Goal: Task Accomplishment & Management: Manage account settings

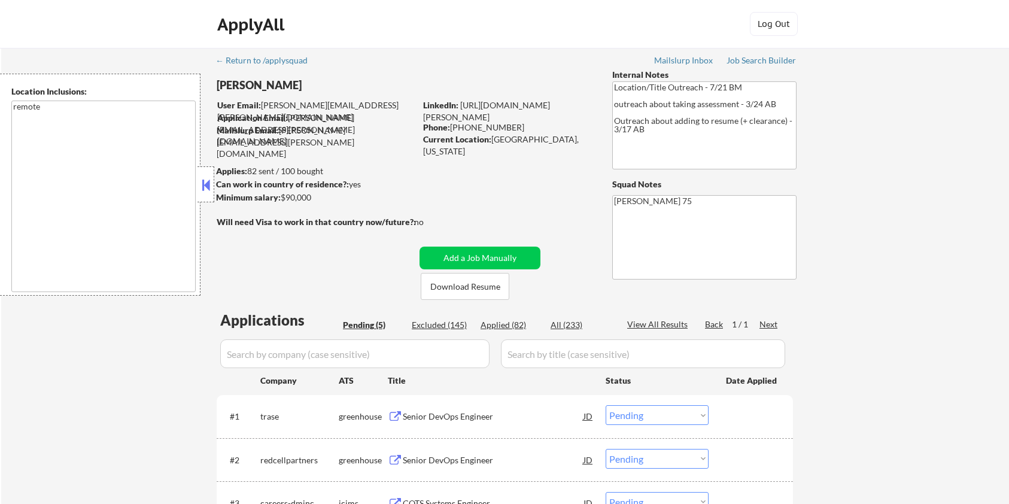
select select ""pending""
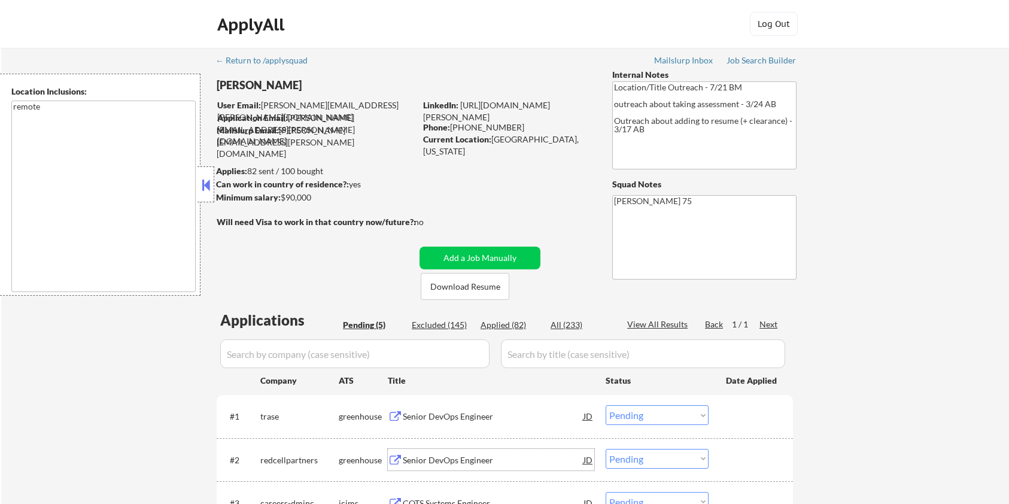
scroll to position [159, 0]
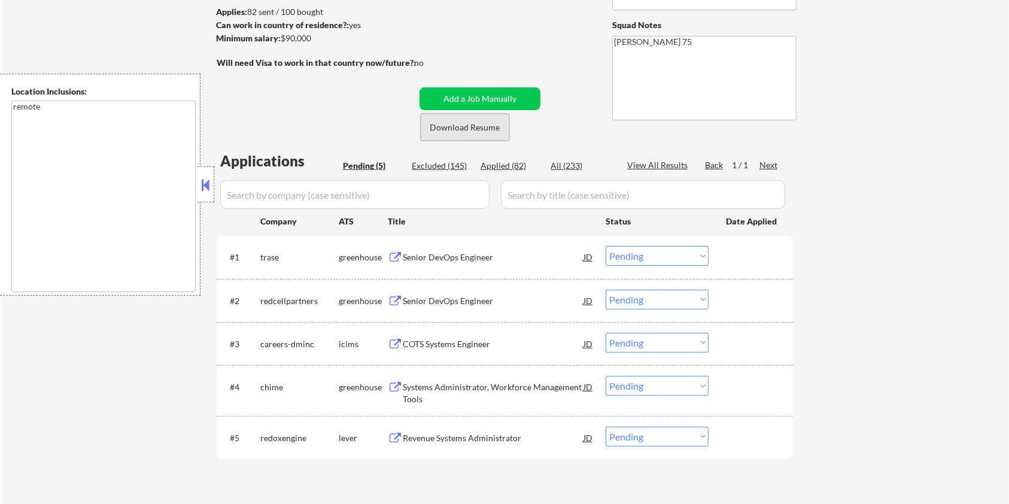
click at [463, 127] on button "Download Resume" at bounding box center [465, 127] width 89 height 27
click at [637, 300] on select "Choose an option... Pending Applied Excluded (Questions) Excluded (Expired) Exc…" at bounding box center [657, 300] width 103 height 20
click at [606, 290] on select "Choose an option... Pending Applied Excluded (Questions) Excluded (Expired) Exc…" at bounding box center [657, 300] width 103 height 20
select select ""pending""
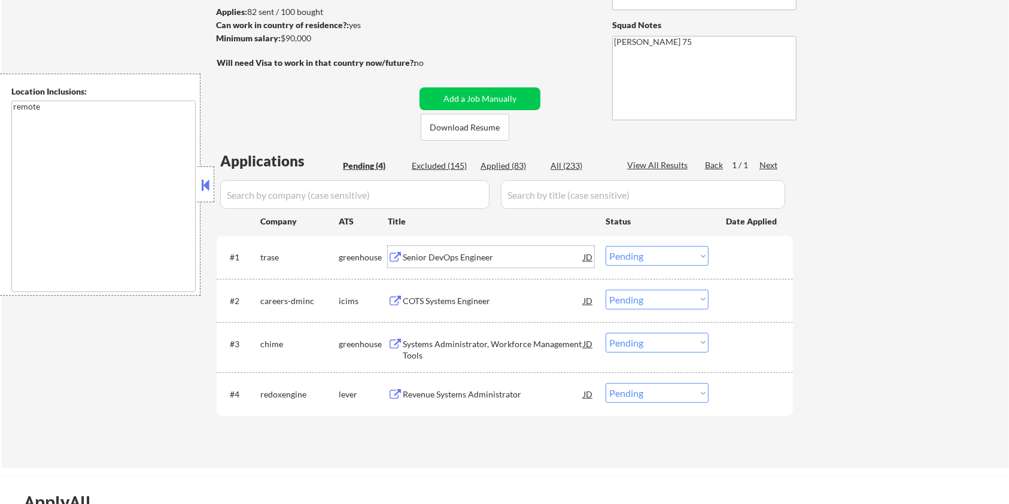
click at [443, 255] on div "Senior DevOps Engineer" at bounding box center [493, 257] width 181 height 12
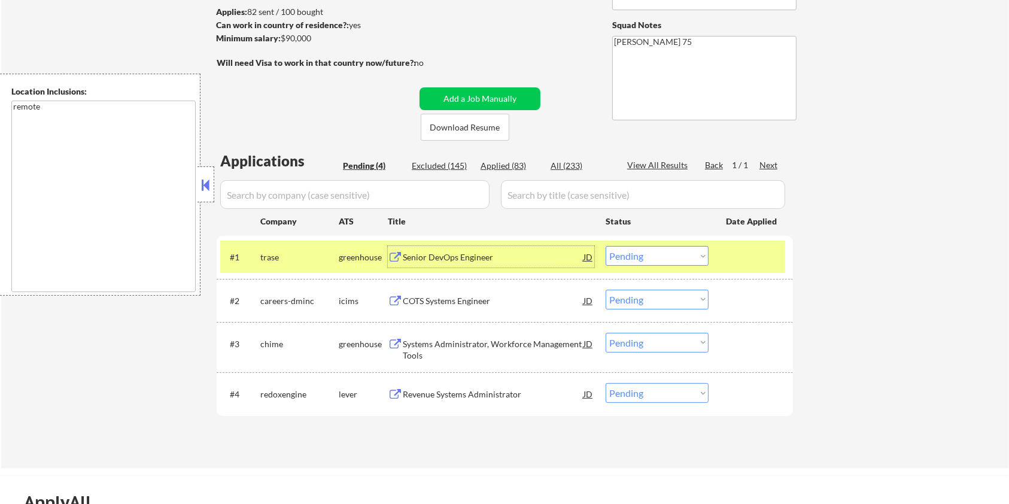
click at [680, 256] on select "Choose an option... Pending Applied Excluded (Questions) Excluded (Expired) Exc…" at bounding box center [657, 256] width 103 height 20
click at [606, 246] on select "Choose an option... Pending Applied Excluded (Questions) Excluded (Expired) Exc…" at bounding box center [657, 256] width 103 height 20
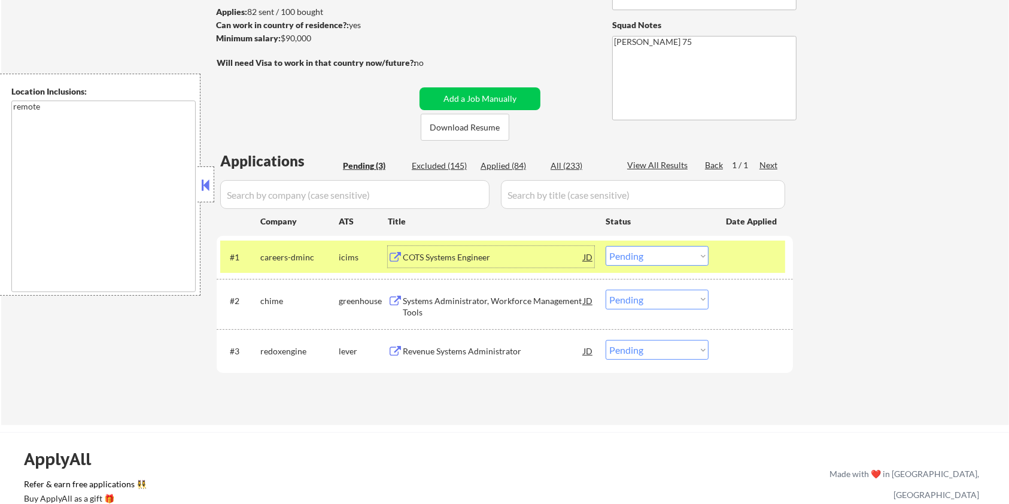
click at [441, 261] on div "COTS Systems Engineer" at bounding box center [493, 257] width 181 height 12
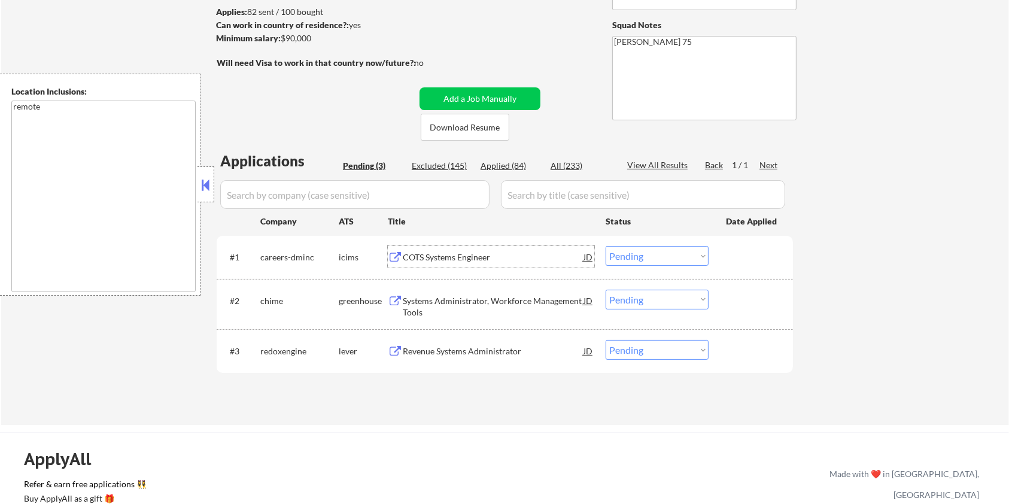
scroll to position [0, 0]
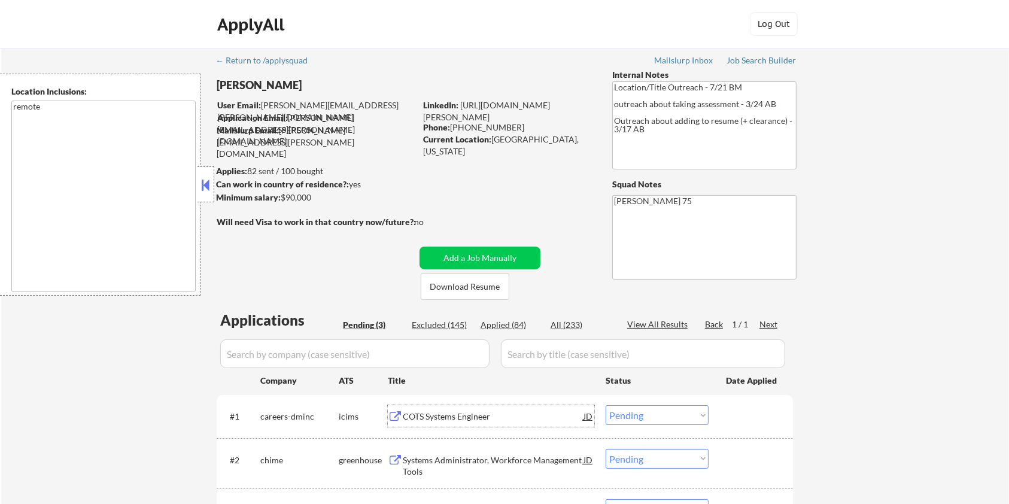
click at [465, 415] on div "COTS Systems Engineer" at bounding box center [493, 416] width 181 height 12
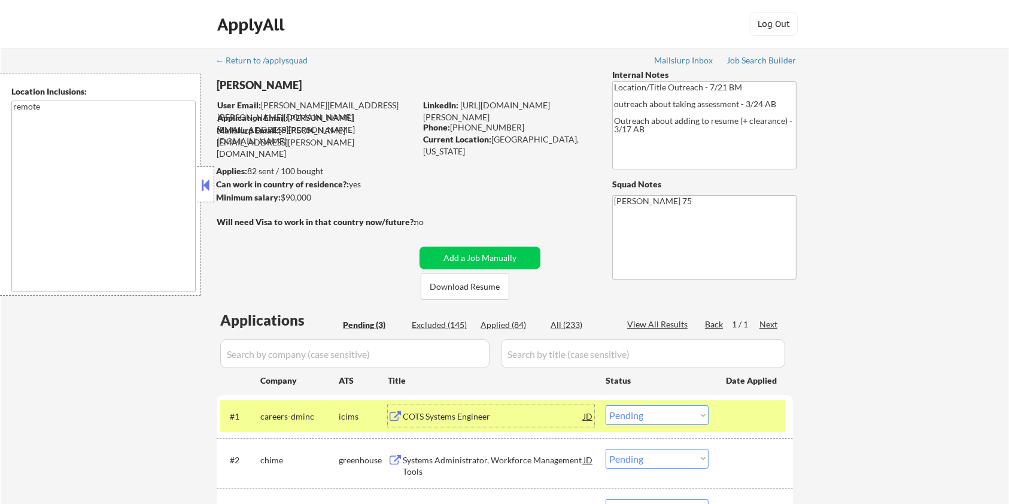
click at [656, 404] on div "#1 careers-dminc icims COTS Systems Engineer JD Choose an option... Pending App…" at bounding box center [502, 416] width 565 height 32
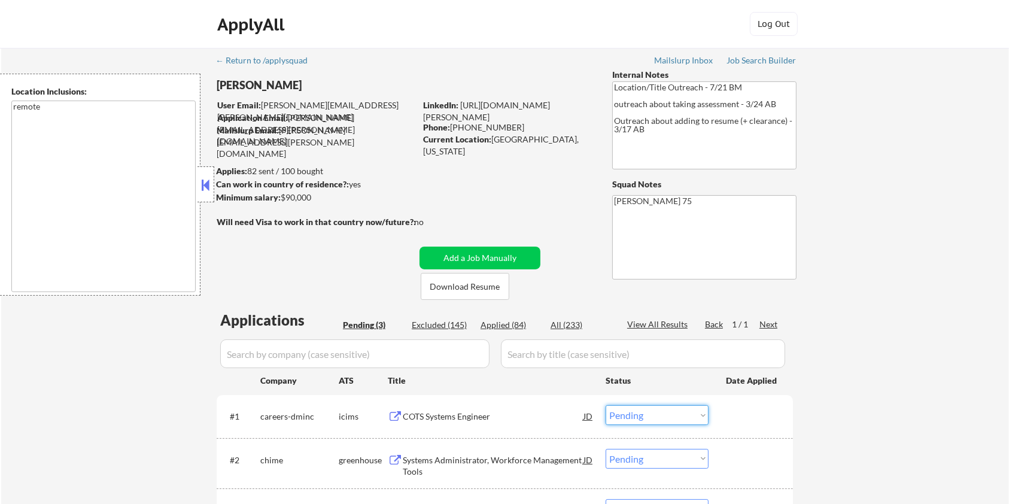
click at [655, 415] on select "Choose an option... Pending Applied Excluded (Questions) Excluded (Expired) Exc…" at bounding box center [657, 415] width 103 height 20
click at [606, 405] on select "Choose an option... Pending Applied Excluded (Questions) Excluded (Expired) Exc…" at bounding box center [657, 415] width 103 height 20
select select ""pending""
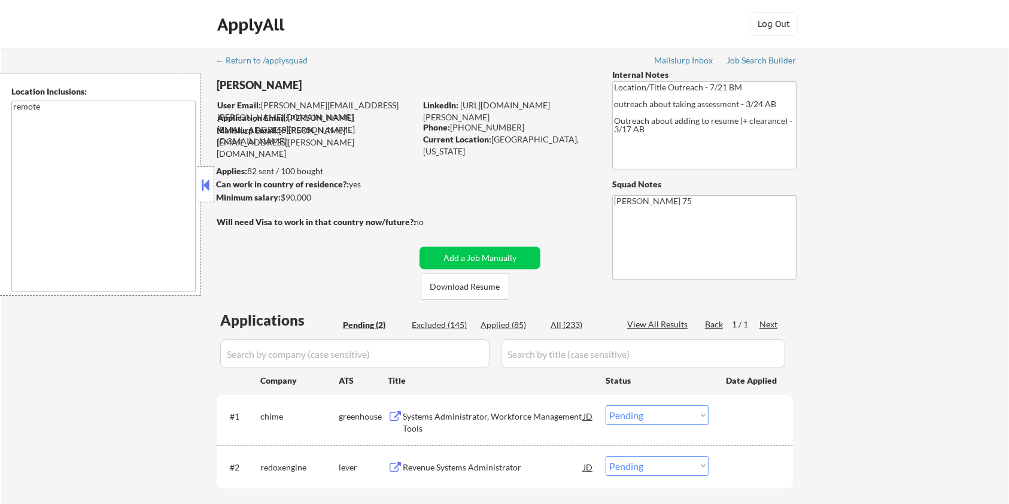
scroll to position [159, 0]
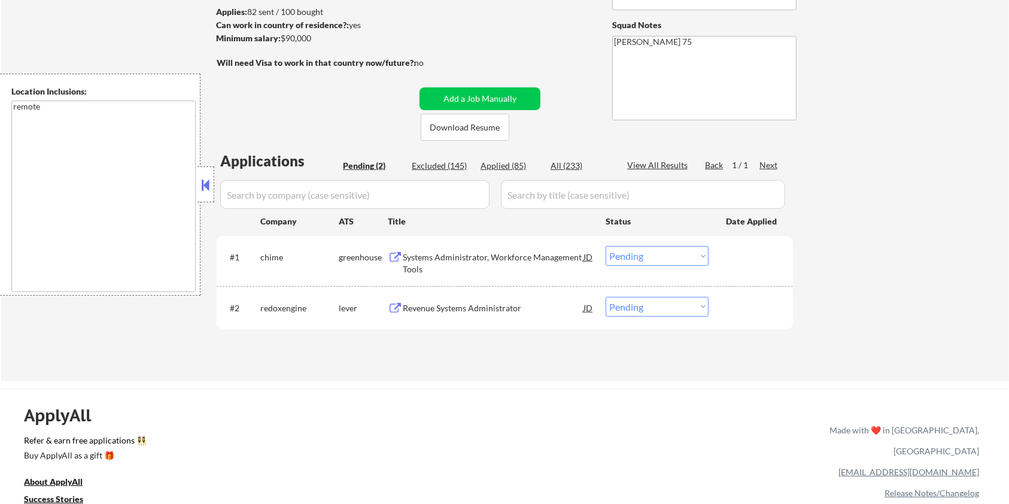
click at [446, 303] on div "Revenue Systems Administrator" at bounding box center [493, 308] width 181 height 12
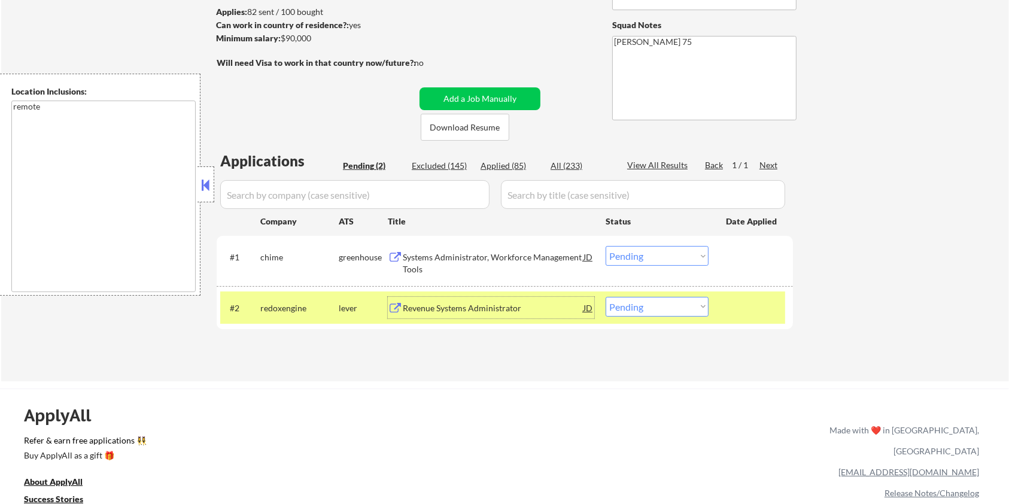
click at [681, 313] on select "Choose an option... Pending Applied Excluded (Questions) Excluded (Expired) Exc…" at bounding box center [657, 307] width 103 height 20
select select ""excluded__bad_match_""
click at [606, 297] on select "Choose an option... Pending Applied Excluded (Questions) Excluded (Expired) Exc…" at bounding box center [657, 307] width 103 height 20
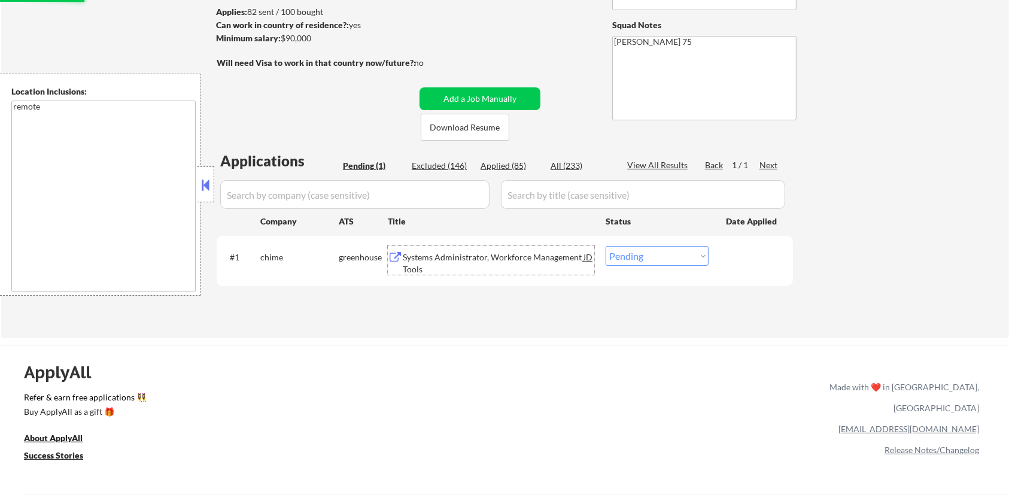
click at [465, 255] on div "Systems Administrator, Workforce Management Tools" at bounding box center [493, 262] width 181 height 23
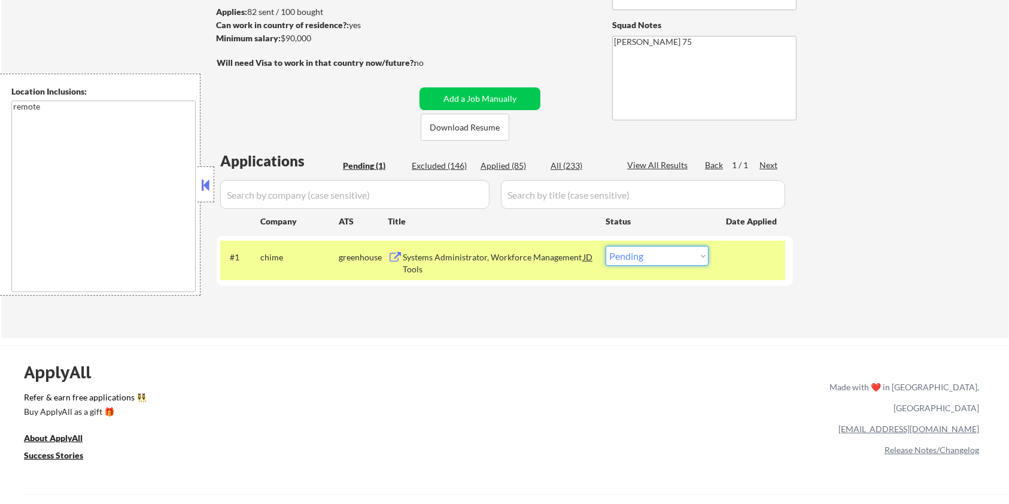
click at [655, 251] on select "Choose an option... Pending Applied Excluded (Questions) Excluded (Expired) Exc…" at bounding box center [657, 256] width 103 height 20
select select ""excluded__bad_match_""
click at [606, 246] on select "Choose an option... Pending Applied Excluded (Questions) Excluded (Expired) Exc…" at bounding box center [657, 256] width 103 height 20
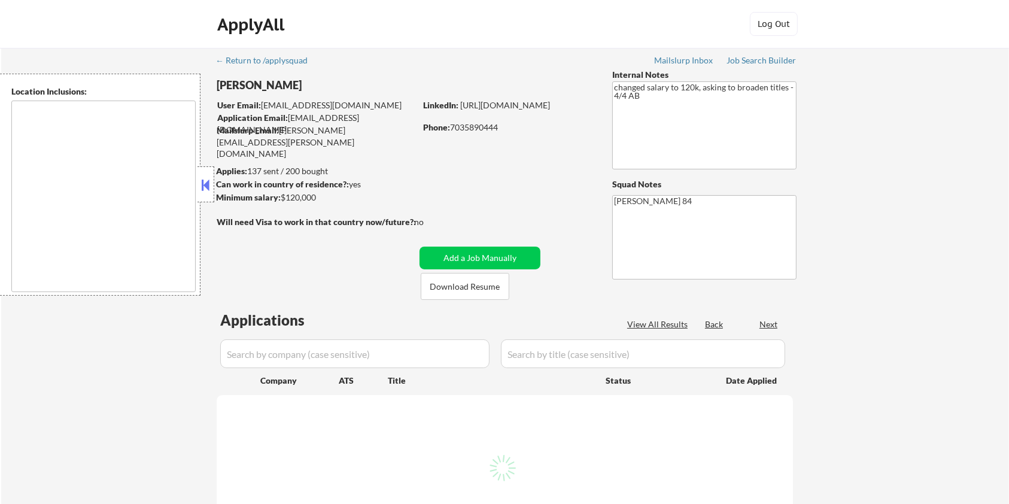
select select ""pending""
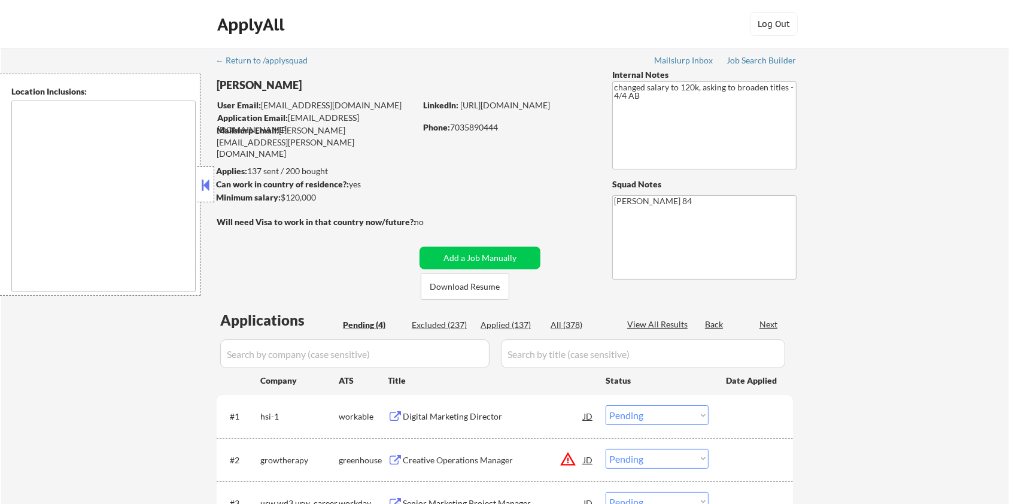
type textarea "Santa Monica, CA Culver City, CA Beverly Hills, CA West Hollywood, CA Inglewood…"
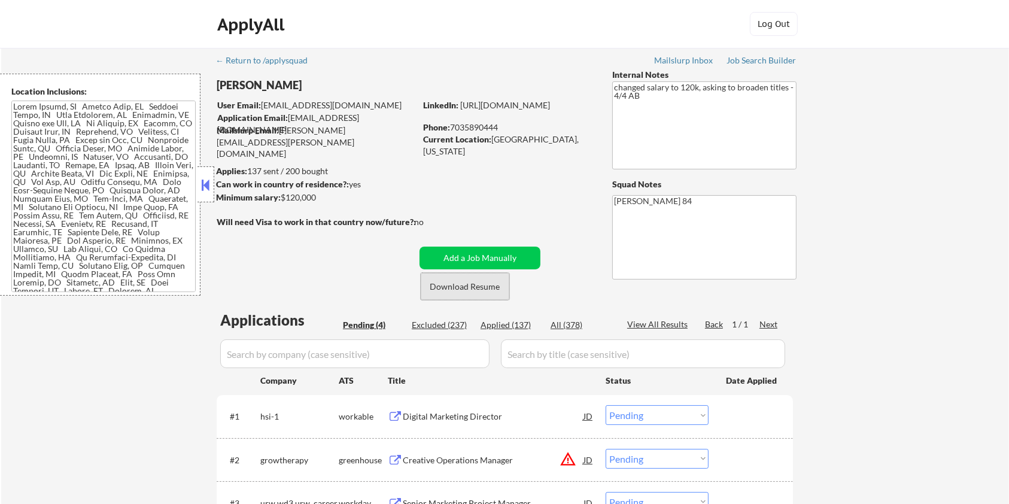
click at [477, 284] on button "Download Resume" at bounding box center [465, 286] width 89 height 27
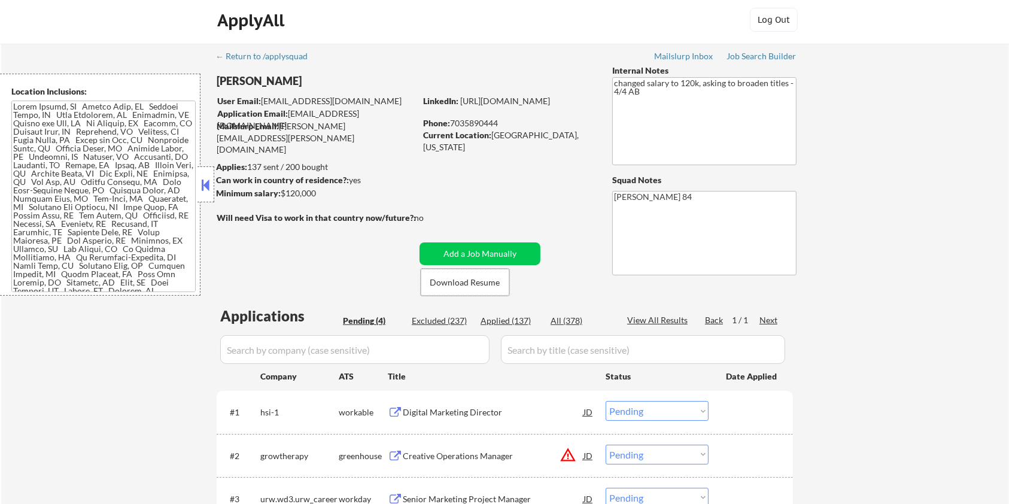
scroll to position [159, 0]
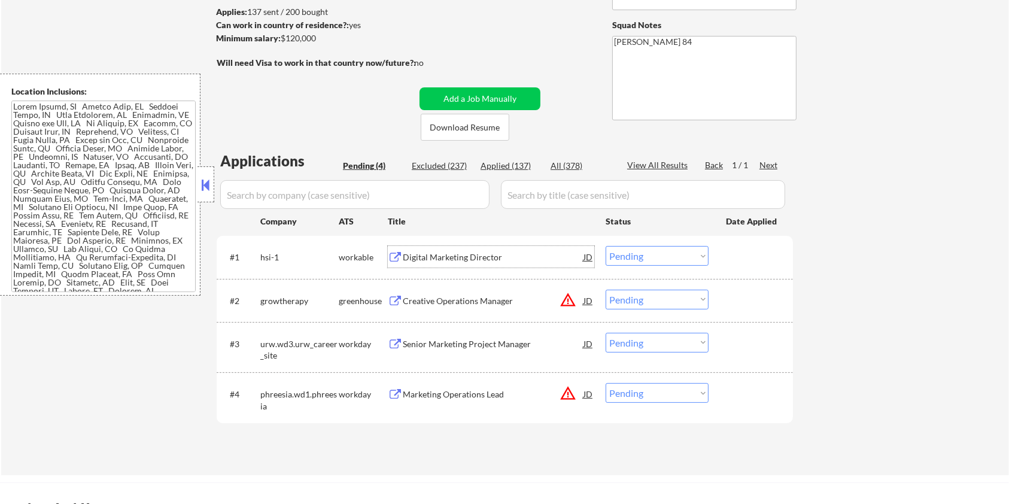
click at [427, 260] on div "Digital Marketing Director" at bounding box center [493, 257] width 181 height 12
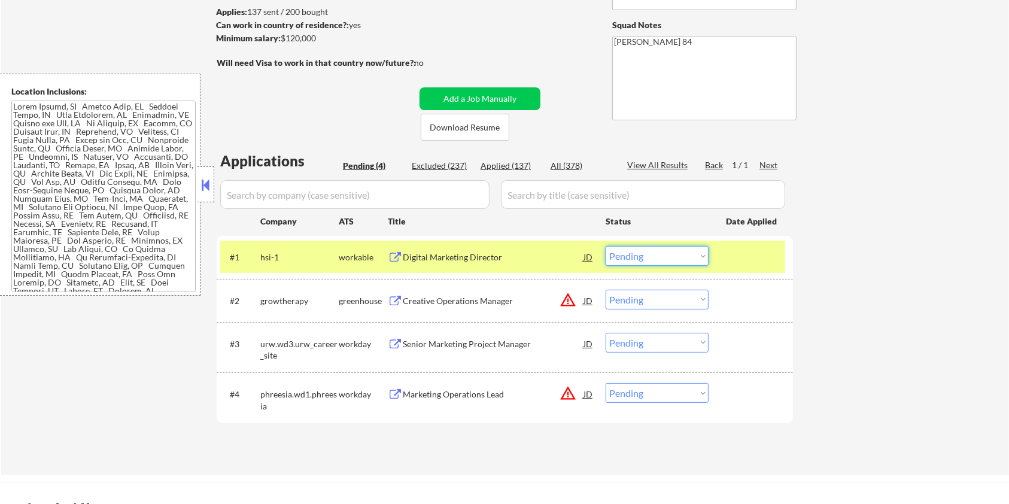
click at [656, 254] on select "Choose an option... Pending Applied Excluded (Questions) Excluded (Expired) Exc…" at bounding box center [657, 256] width 103 height 20
click at [606, 246] on select "Choose an option... Pending Applied Excluded (Questions) Excluded (Expired) Exc…" at bounding box center [657, 256] width 103 height 20
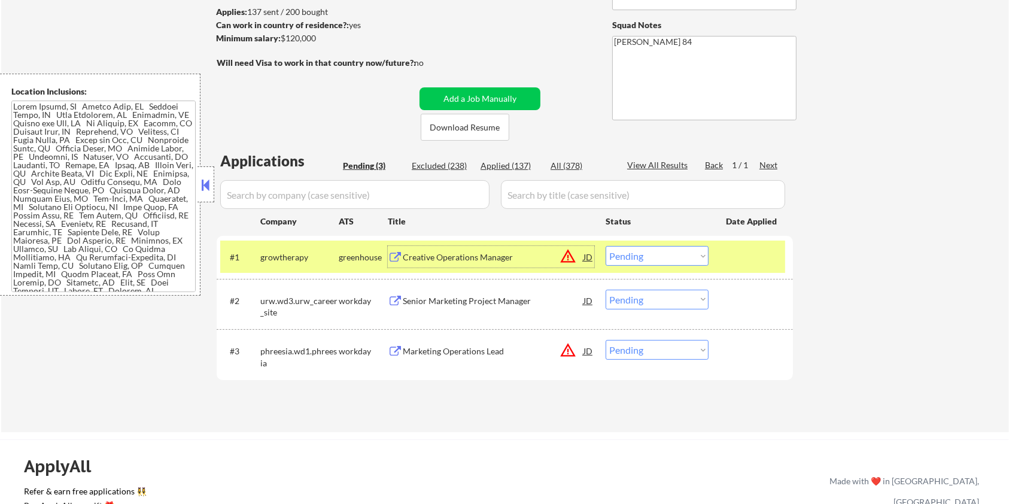
click at [450, 253] on div "Creative Operations Manager" at bounding box center [493, 257] width 181 height 12
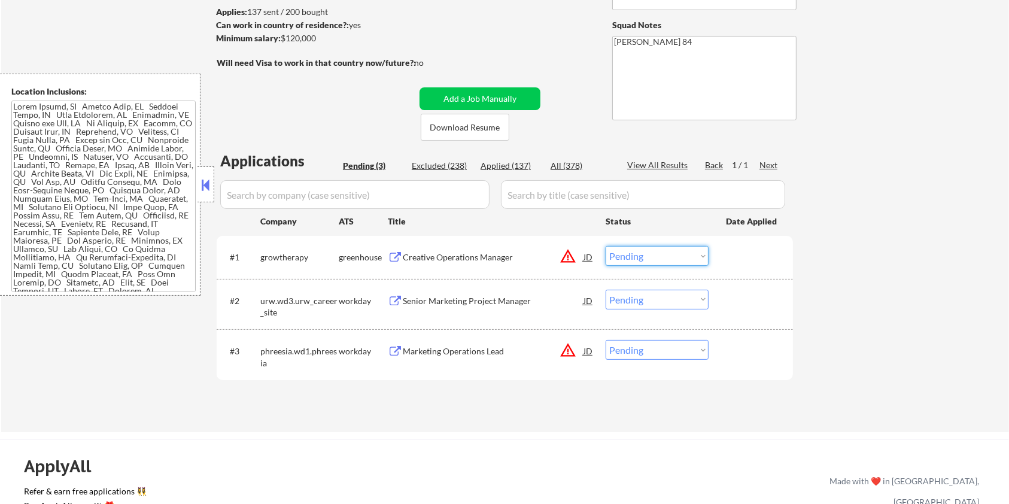
click at [665, 256] on select "Choose an option... Pending Applied Excluded (Questions) Excluded (Expired) Exc…" at bounding box center [657, 256] width 103 height 20
click at [606, 246] on select "Choose an option... Pending Applied Excluded (Questions) Excluded (Expired) Exc…" at bounding box center [657, 256] width 103 height 20
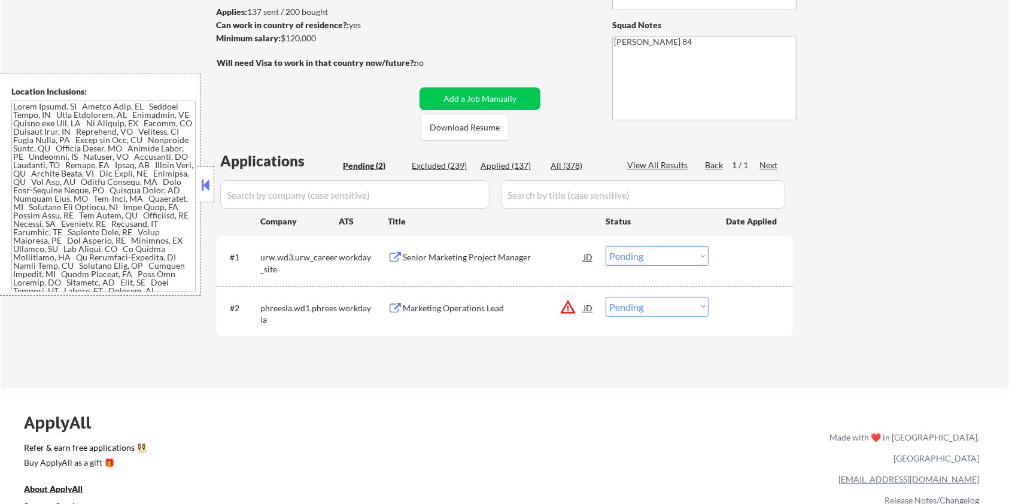
click at [432, 260] on div "Senior Marketing Project Manager" at bounding box center [493, 257] width 181 height 12
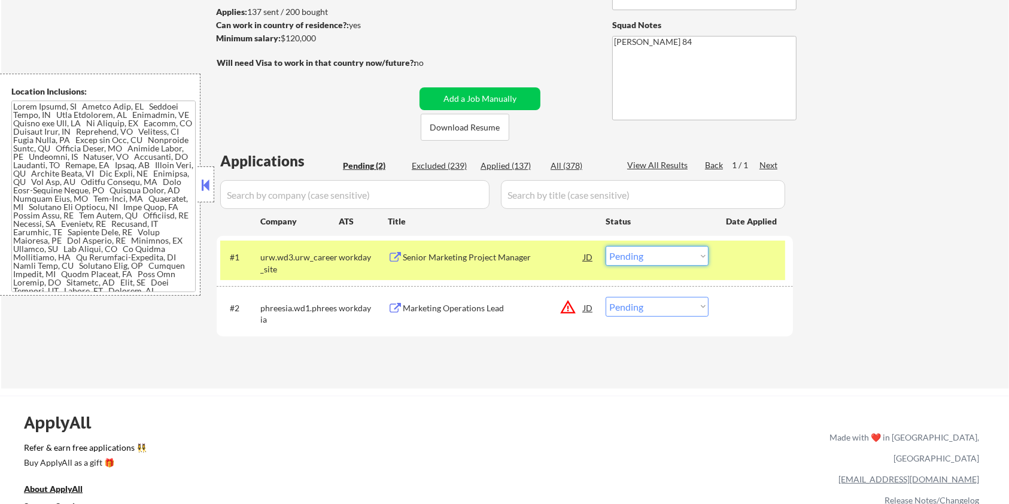
click at [678, 251] on select "Choose an option... Pending Applied Excluded (Questions) Excluded (Expired) Exc…" at bounding box center [657, 256] width 103 height 20
click at [667, 258] on select "Choose an option... Pending Applied Excluded (Questions) Excluded (Expired) Exc…" at bounding box center [657, 256] width 103 height 20
click at [606, 246] on select "Choose an option... Pending Applied Excluded (Questions) Excluded (Expired) Exc…" at bounding box center [657, 256] width 103 height 20
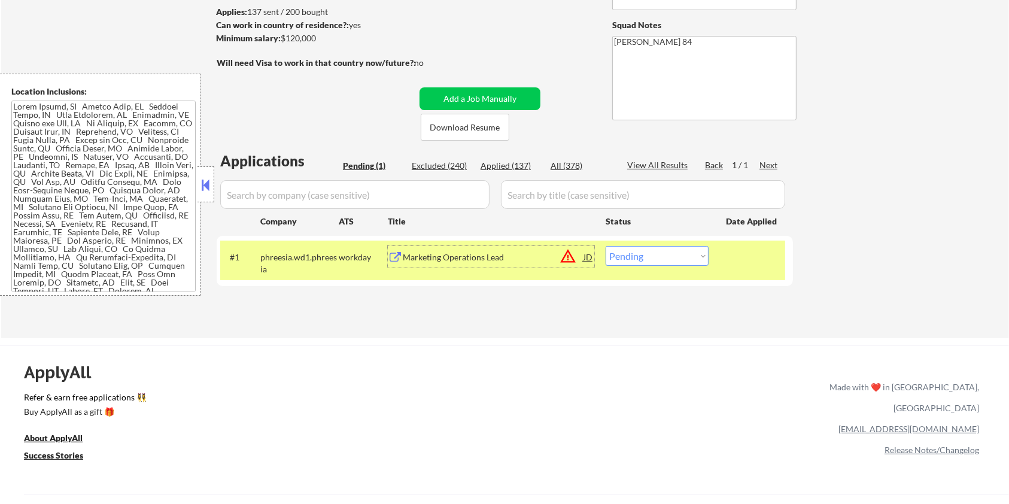
click at [479, 258] on div "Marketing Operations Lead" at bounding box center [493, 257] width 181 height 12
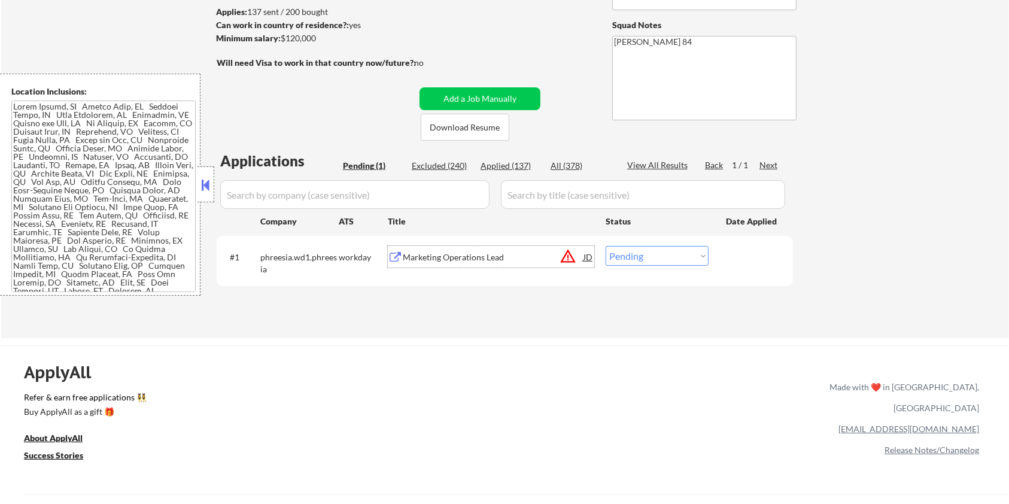
click at [667, 257] on select "Choose an option... Pending Applied Excluded (Questions) Excluded (Expired) Exc…" at bounding box center [657, 256] width 103 height 20
select select ""excluded__salary_""
click at [606, 246] on select "Choose an option... Pending Applied Excluded (Questions) Excluded (Expired) Exc…" at bounding box center [657, 256] width 103 height 20
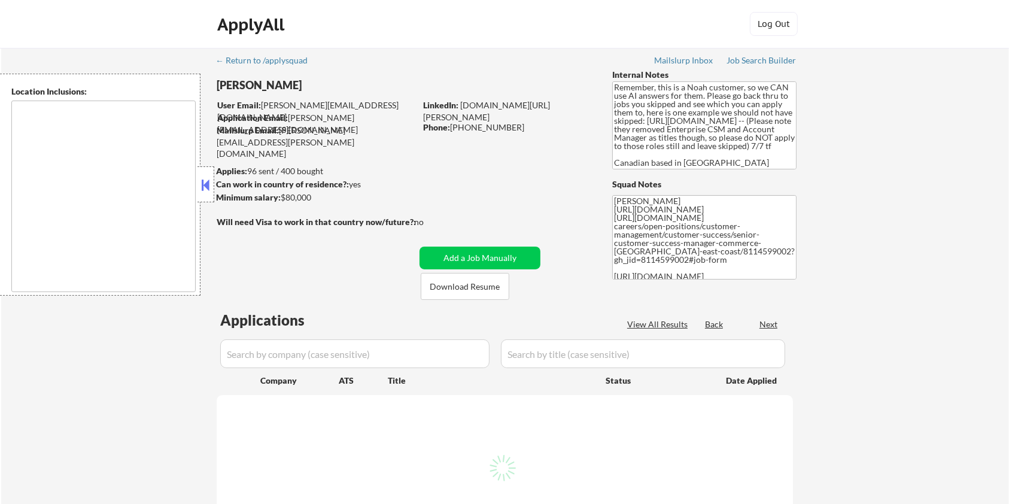
type textarea "Toronto, ON Etobicoke, ON Scarborough, ON North York, ON East York, ON York, ON…"
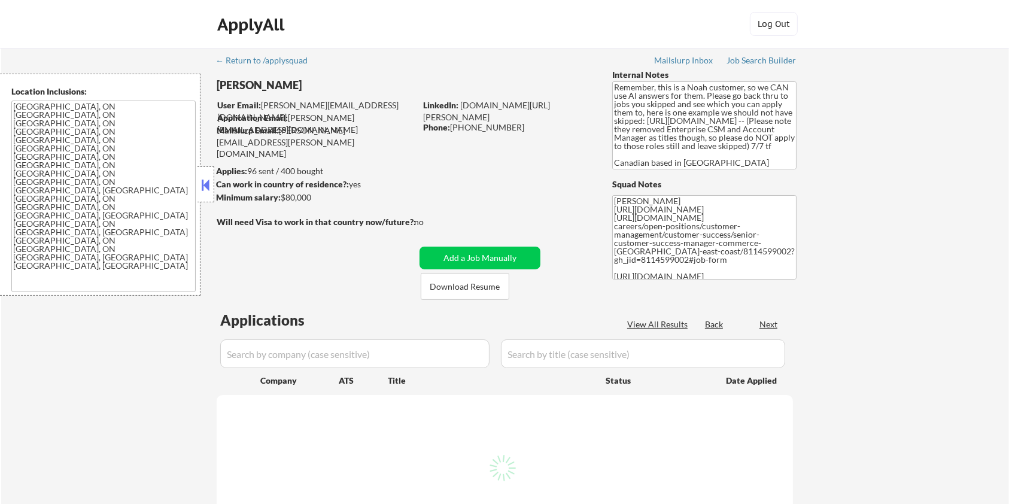
select select ""pending""
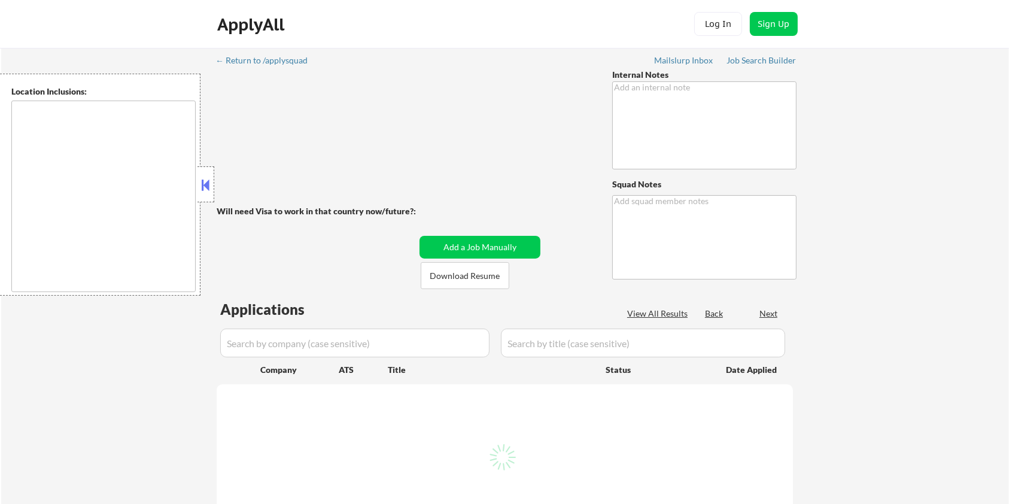
type textarea "👉 [PERSON_NAME] **WEEKLY** customer // This customer must get EXACTLY 20 apps p…"
type textarea "[PERSON_NAME] [URL][DOMAIN_NAME]"
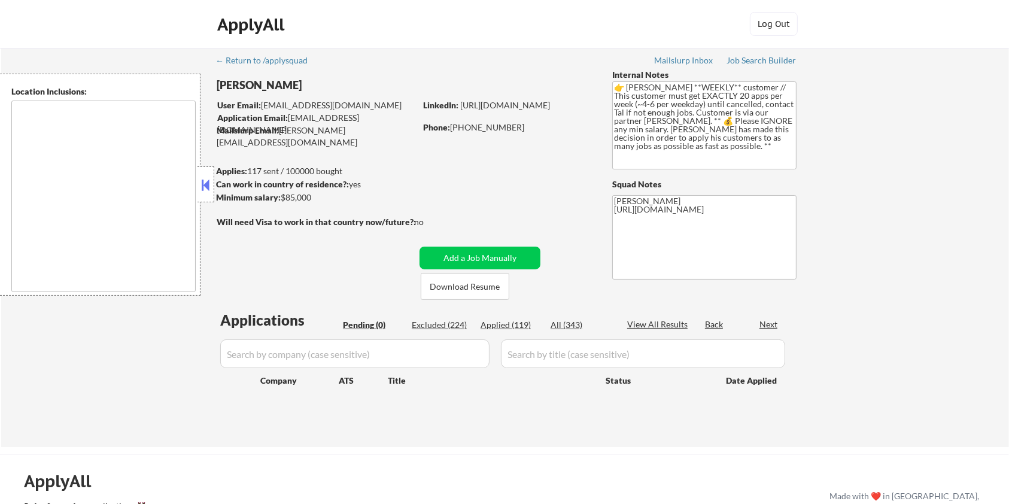
type textarea "[GEOGRAPHIC_DATA], [GEOGRAPHIC_DATA] [GEOGRAPHIC_DATA], [GEOGRAPHIC_DATA], [GEO…"
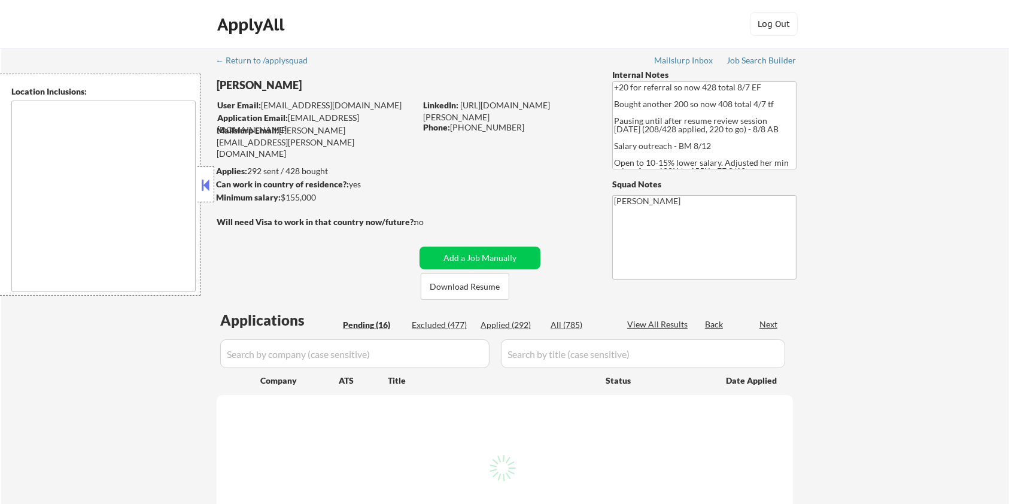
select select ""pending""
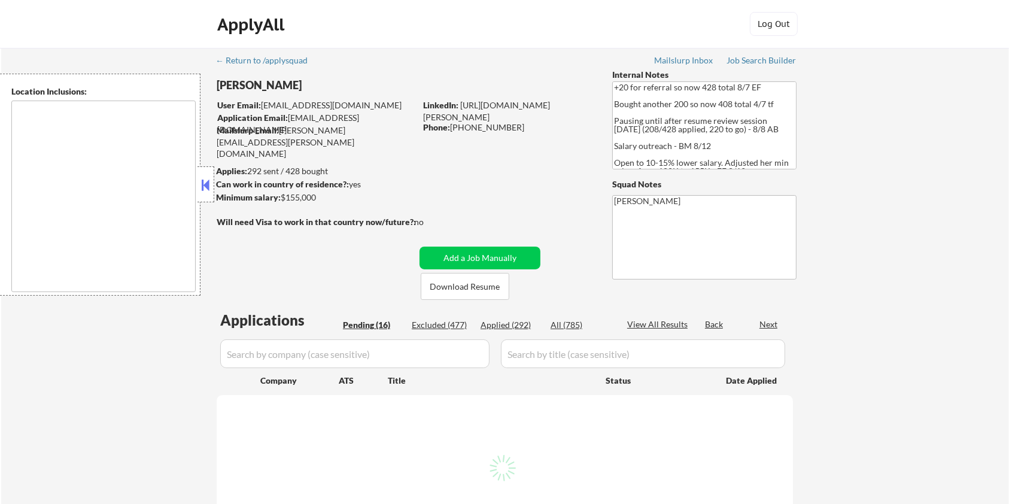
select select ""pending""
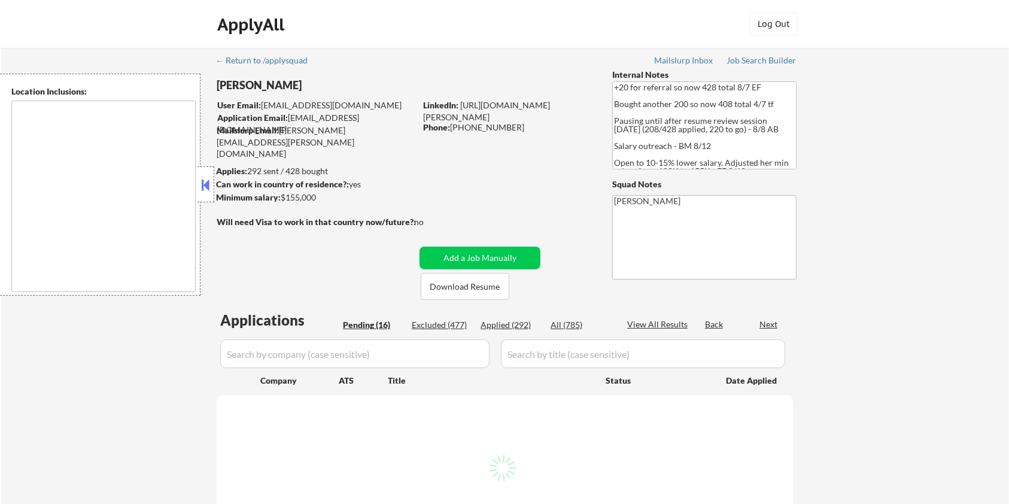
select select ""pending""
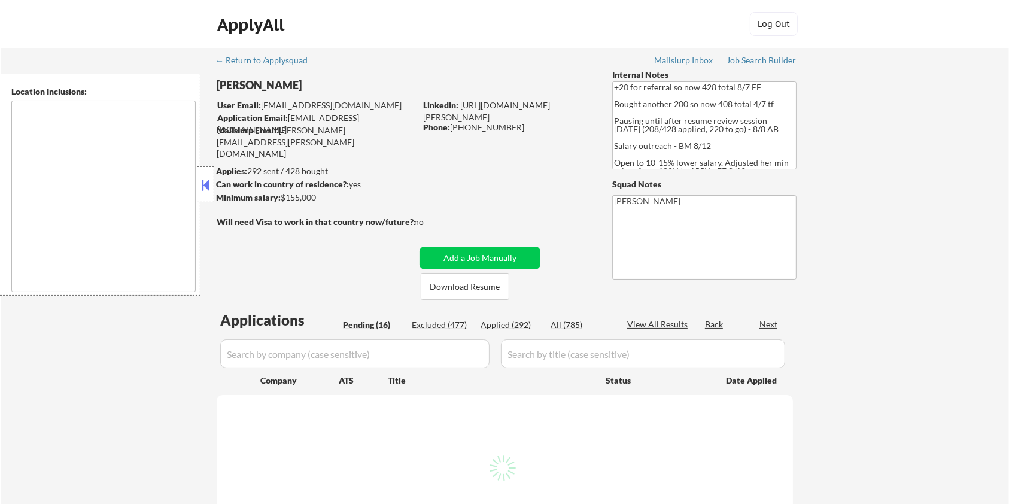
select select ""pending""
type textarea "remote"
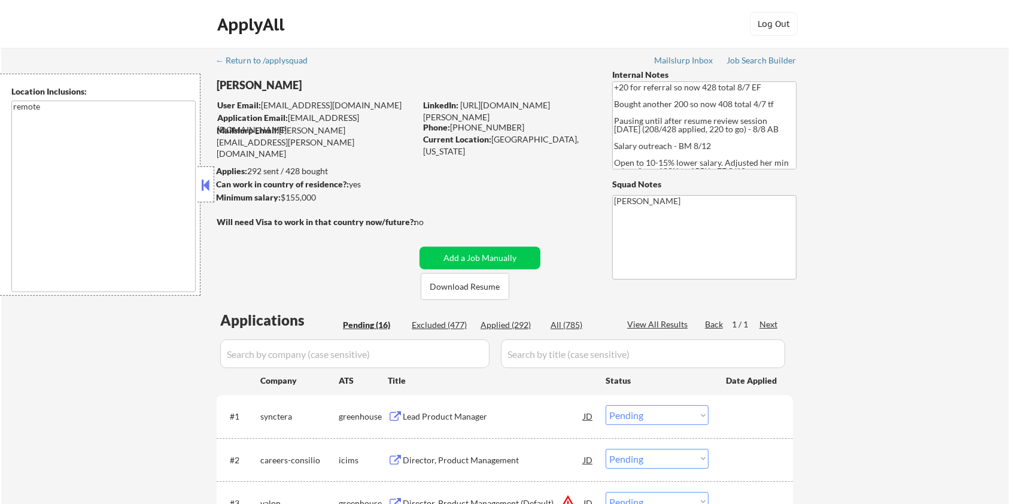
scroll to position [159, 0]
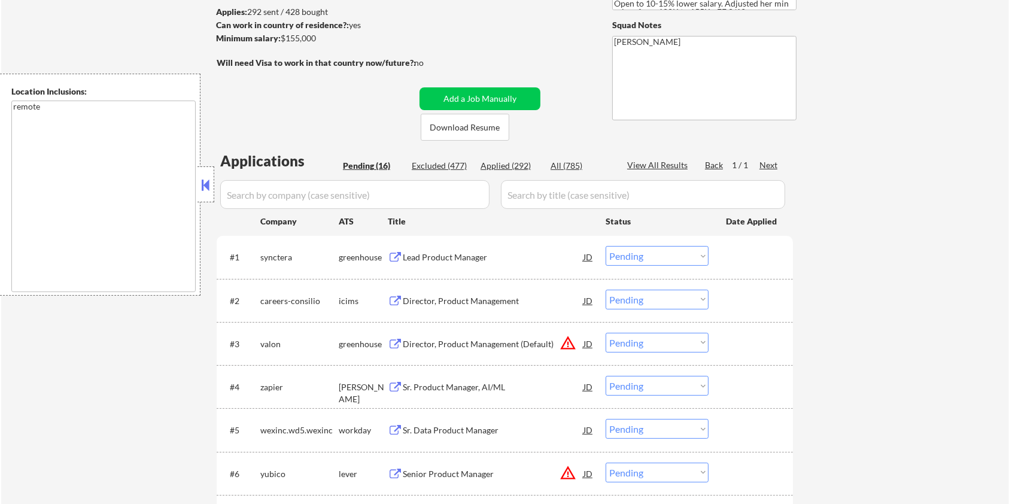
click at [432, 342] on div "Director, Product Management (Default)" at bounding box center [493, 344] width 181 height 12
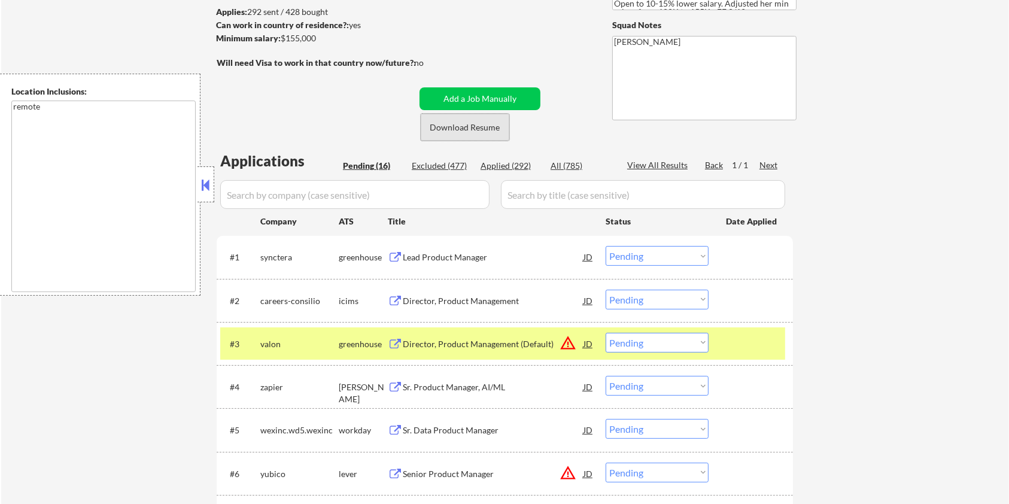
click at [433, 124] on button "Download Resume" at bounding box center [465, 127] width 89 height 27
click at [693, 339] on select "Choose an option... Pending Applied Excluded (Questions) Excluded (Expired) Exc…" at bounding box center [657, 343] width 103 height 20
click at [606, 333] on select "Choose an option... Pending Applied Excluded (Questions) Excluded (Expired) Exc…" at bounding box center [657, 343] width 103 height 20
select select ""pending""
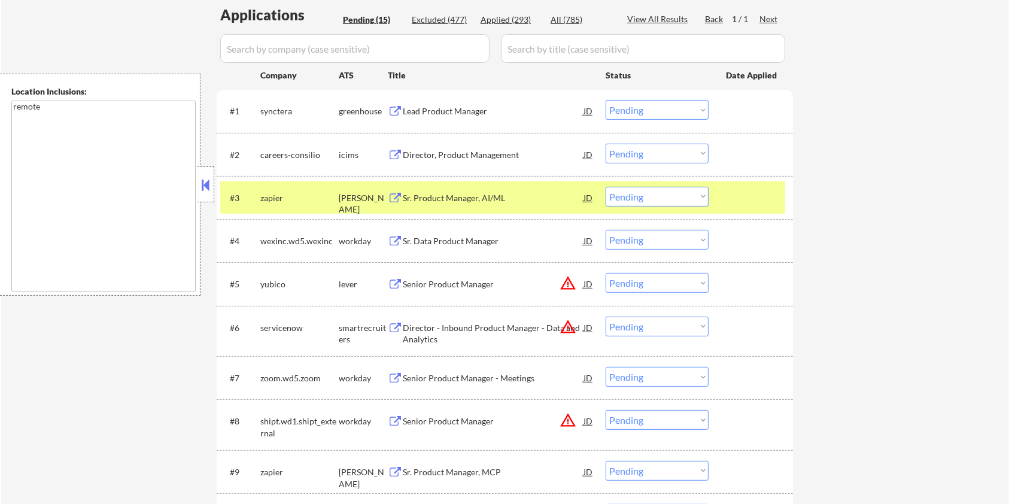
scroll to position [319, 0]
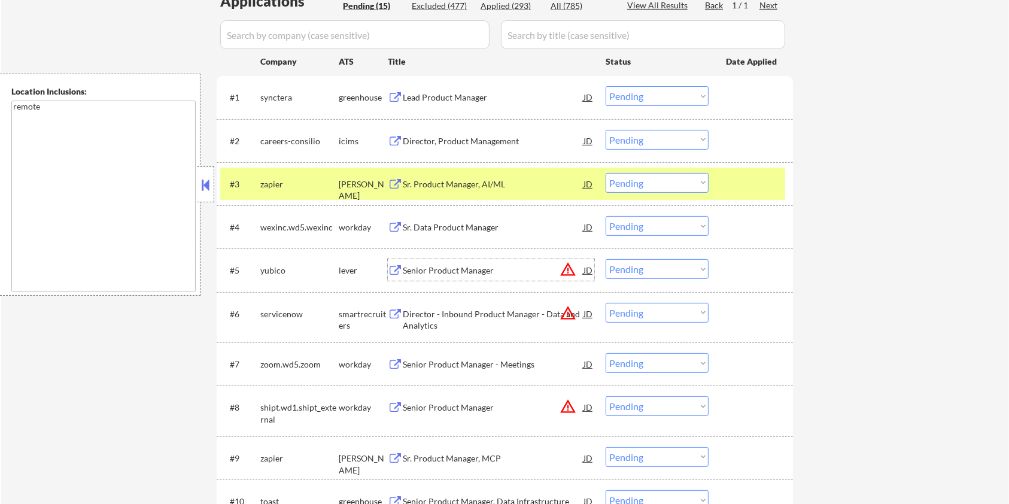
click at [435, 273] on div "Senior Product Manager" at bounding box center [493, 270] width 181 height 12
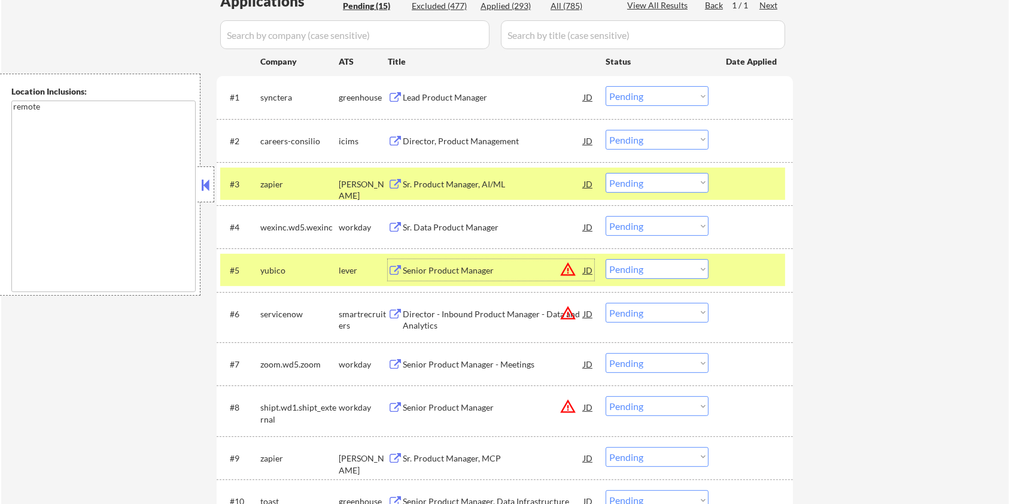
click at [681, 267] on select "Choose an option... Pending Applied Excluded (Questions) Excluded (Expired) Exc…" at bounding box center [657, 269] width 103 height 20
click at [606, 259] on select "Choose an option... Pending Applied Excluded (Questions) Excluded (Expired) Exc…" at bounding box center [657, 269] width 103 height 20
select select ""pending""
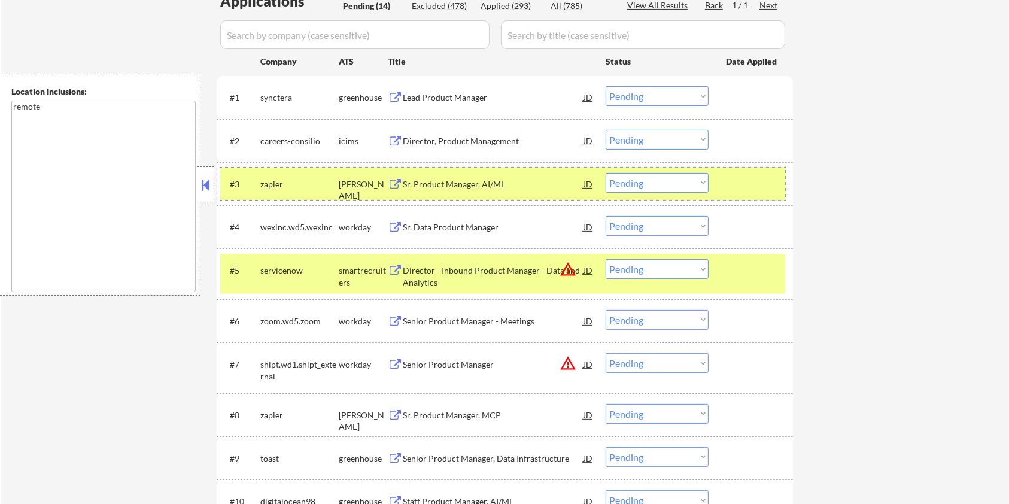
click at [761, 184] on div at bounding box center [752, 184] width 53 height 22
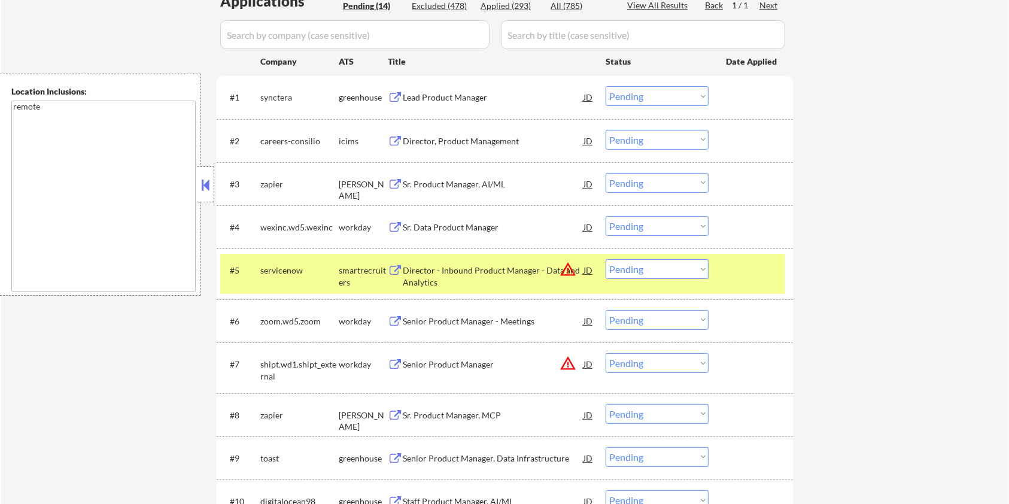
click at [747, 270] on div at bounding box center [752, 270] width 53 height 22
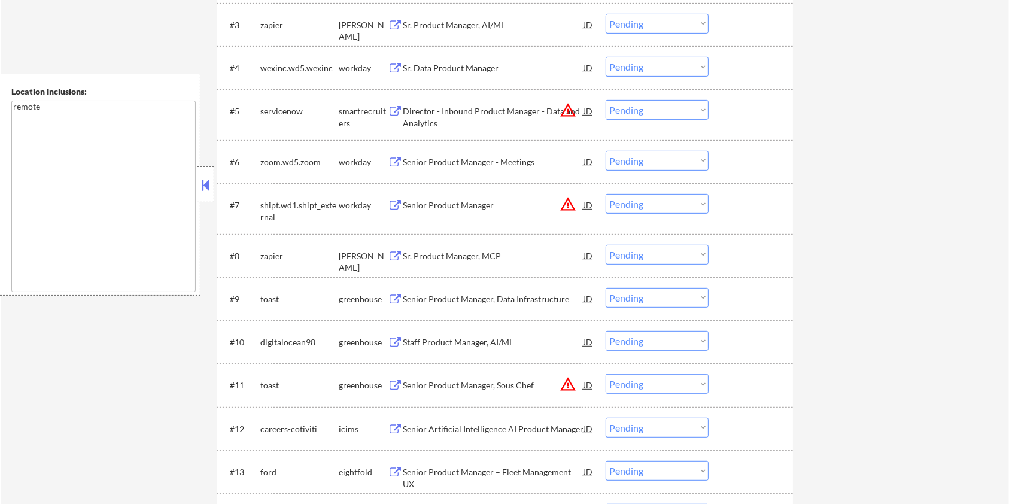
scroll to position [479, 0]
click at [461, 380] on div "Senior Product Manager, Sous Chef" at bounding box center [493, 385] width 181 height 12
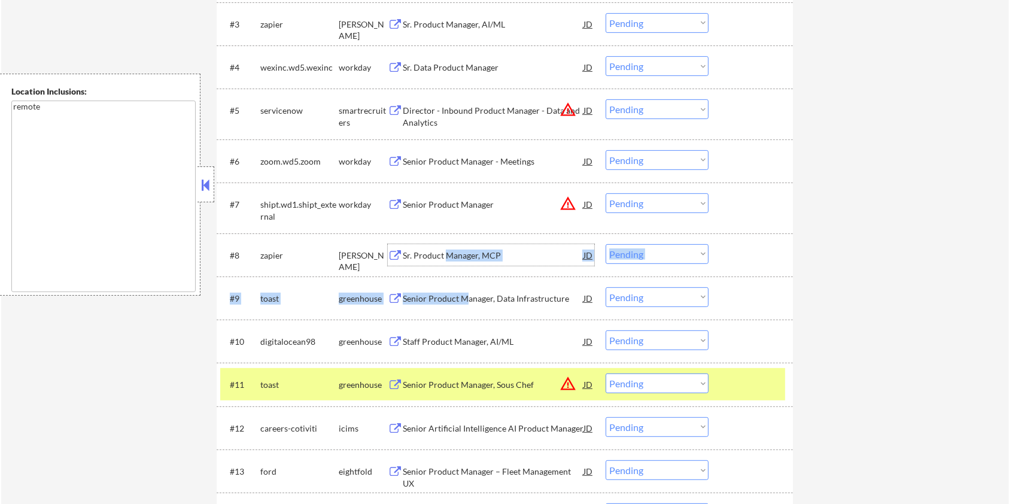
drag, startPoint x: 443, startPoint y: 252, endPoint x: 466, endPoint y: 291, distance: 45.1
click at [466, 291] on div "#1 synctera greenhouse Lead Product Manager JD Choose an option... Pending Appl…" at bounding box center [505, 229] width 576 height 627
click at [439, 339] on div "Staff Product Manager, AI/ML" at bounding box center [493, 342] width 181 height 12
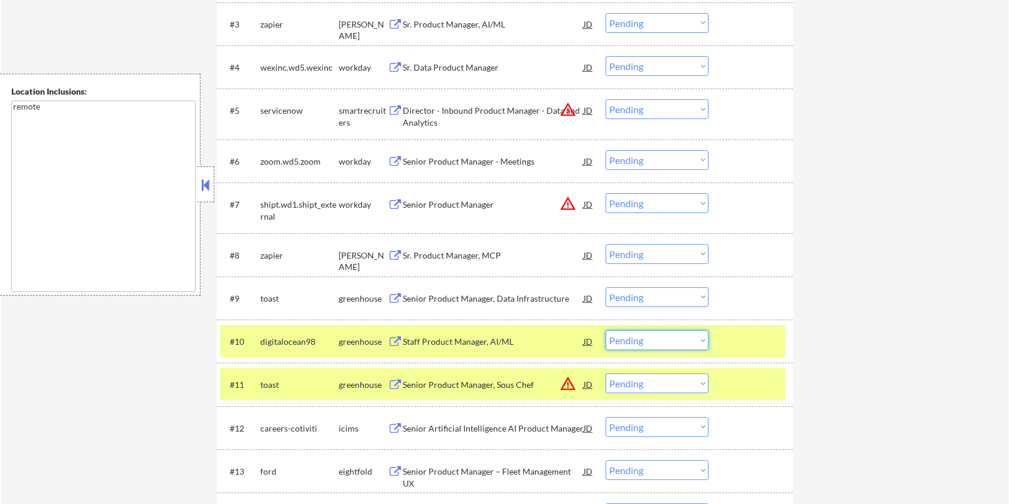
click at [688, 344] on select "Choose an option... Pending Applied Excluded (Questions) Excluded (Expired) Exc…" at bounding box center [657, 340] width 103 height 20
click at [606, 330] on select "Choose an option... Pending Applied Excluded (Questions) Excluded (Expired) Exc…" at bounding box center [657, 340] width 103 height 20
click at [747, 380] on div at bounding box center [752, 384] width 53 height 22
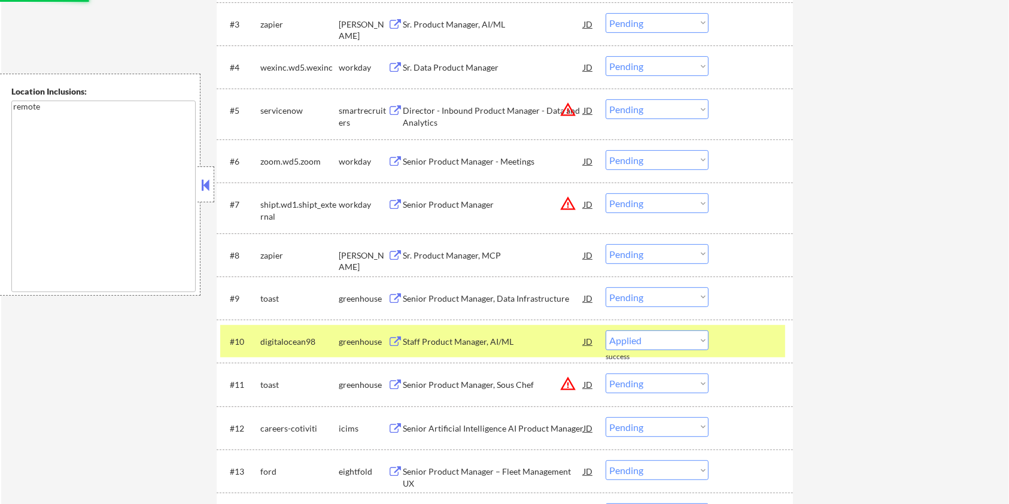
select select ""pending""
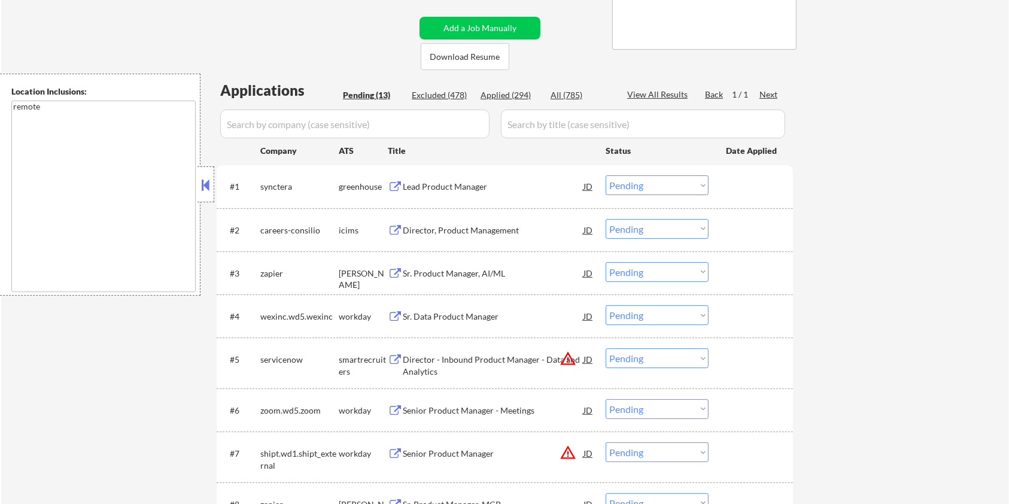
scroll to position [159, 0]
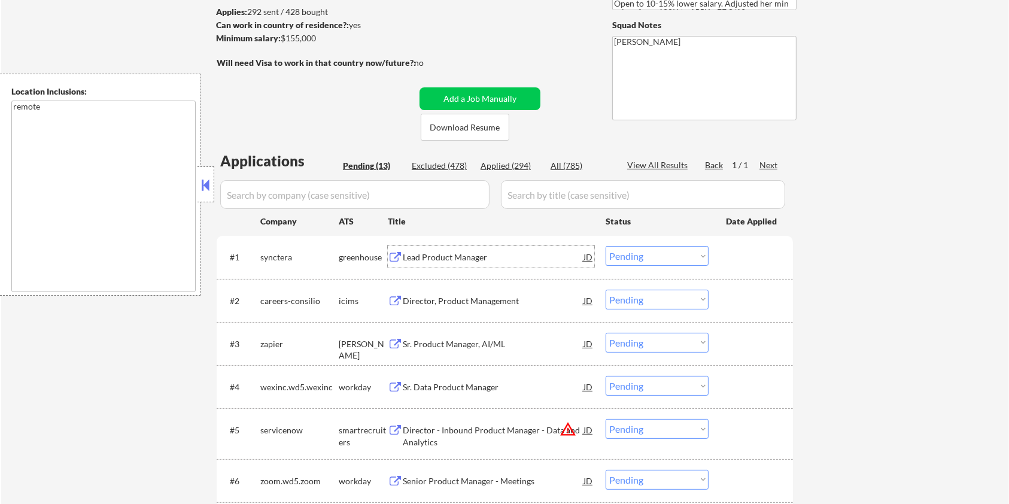
click at [423, 254] on div "Lead Product Manager" at bounding box center [493, 257] width 181 height 12
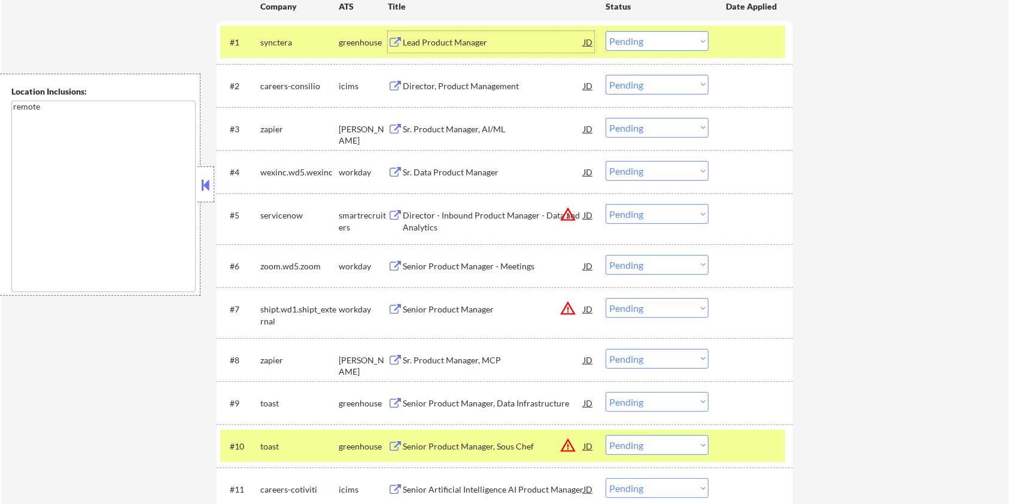
scroll to position [319, 0]
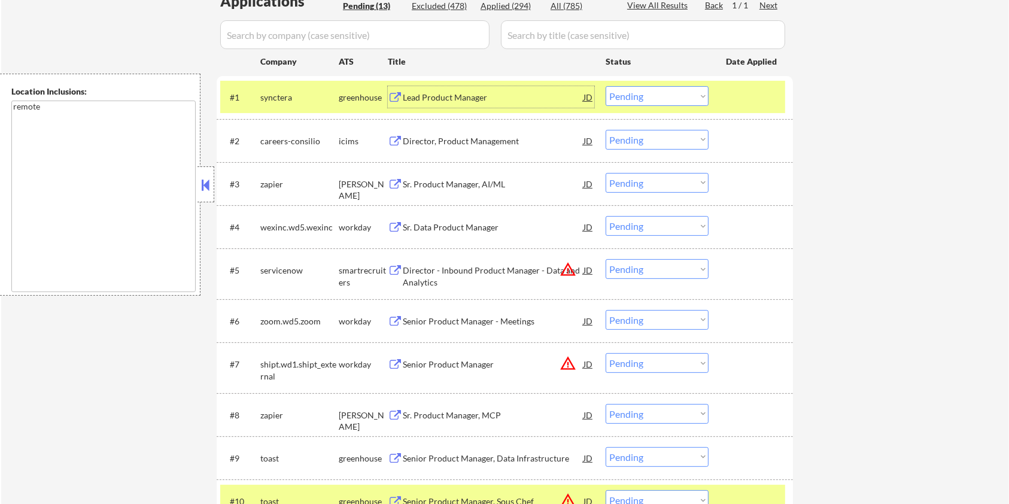
click at [486, 92] on div "Lead Product Manager" at bounding box center [493, 98] width 181 height 12
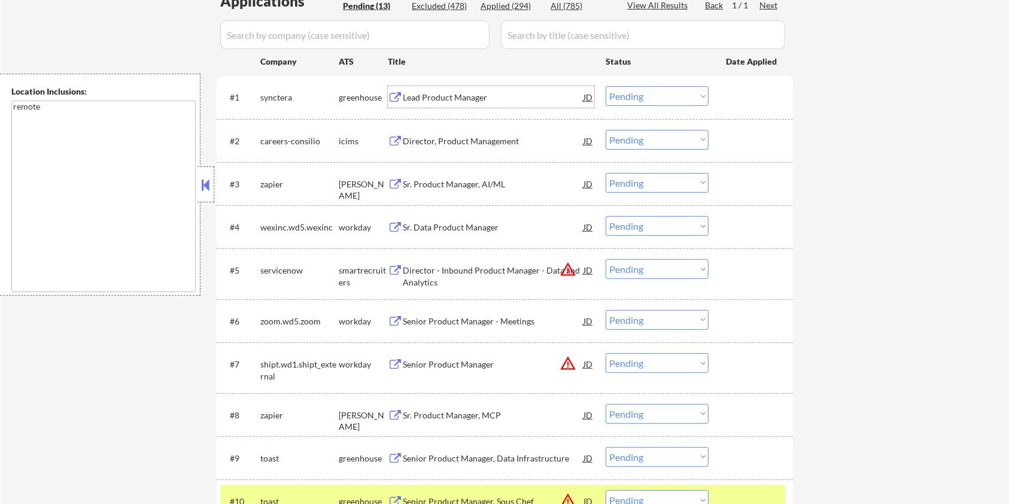
click at [675, 93] on select "Choose an option... Pending Applied Excluded (Questions) Excluded (Expired) Exc…" at bounding box center [657, 96] width 103 height 20
click at [606, 86] on select "Choose an option... Pending Applied Excluded (Questions) Excluded (Expired) Exc…" at bounding box center [657, 96] width 103 height 20
select select ""pending""
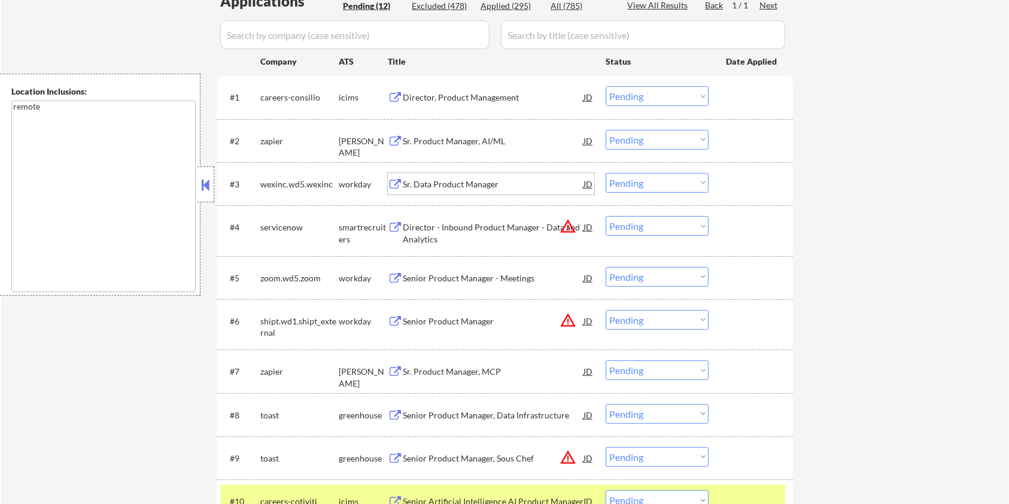
click at [447, 181] on div "Sr. Data Product Manager" at bounding box center [493, 184] width 181 height 12
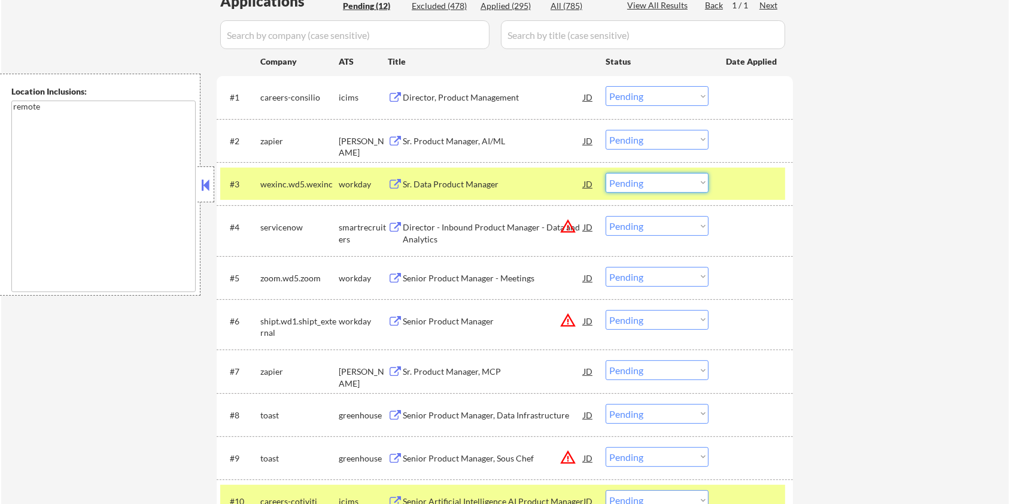
click at [671, 191] on select "Choose an option... Pending Applied Excluded (Questions) Excluded (Expired) Exc…" at bounding box center [657, 183] width 103 height 20
click at [606, 173] on select "Choose an option... Pending Applied Excluded (Questions) Excluded (Expired) Exc…" at bounding box center [657, 183] width 103 height 20
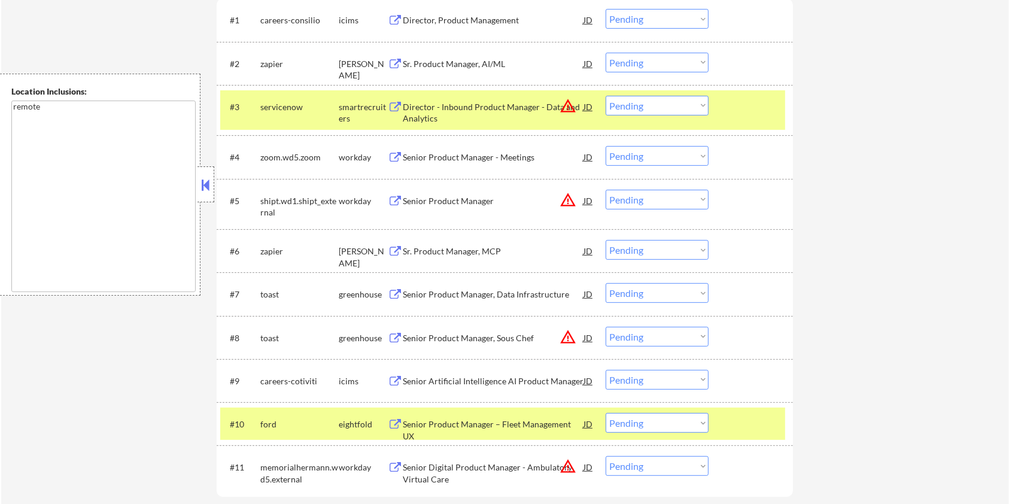
scroll to position [399, 0]
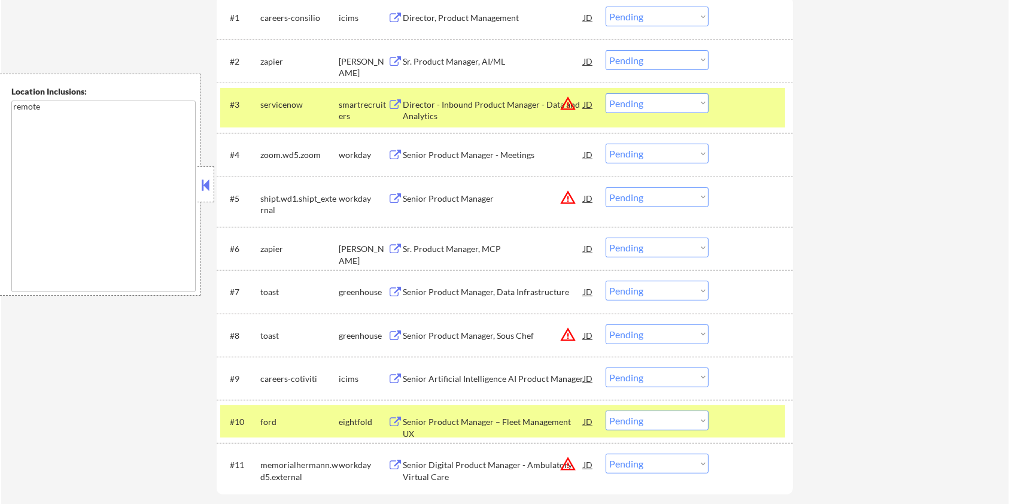
click at [449, 102] on div "Director - Inbound Product Manager - Data and Analytics" at bounding box center [493, 110] width 181 height 23
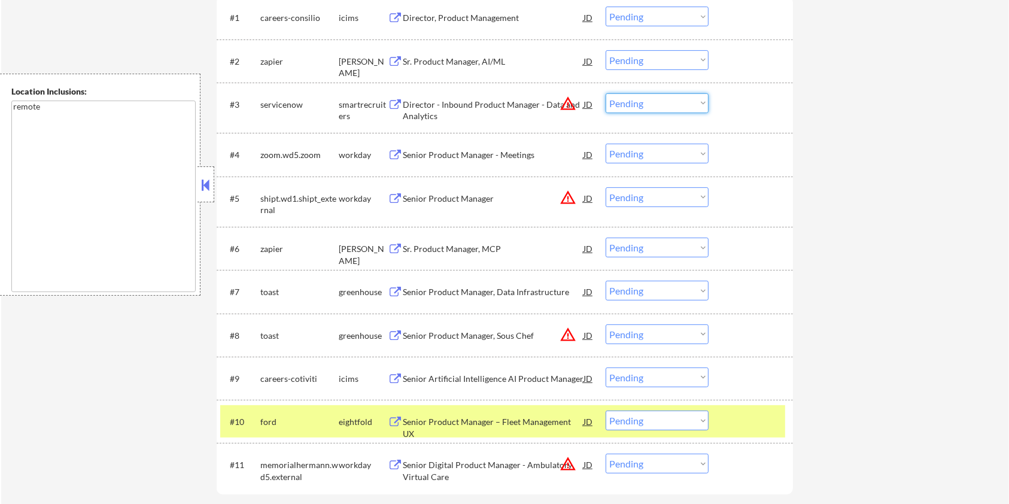
click at [657, 103] on select "Choose an option... Pending Applied Excluded (Questions) Excluded (Expired) Exc…" at bounding box center [657, 103] width 103 height 20
click at [606, 93] on select "Choose an option... Pending Applied Excluded (Questions) Excluded (Expired) Exc…" at bounding box center [657, 103] width 103 height 20
select select ""pending""
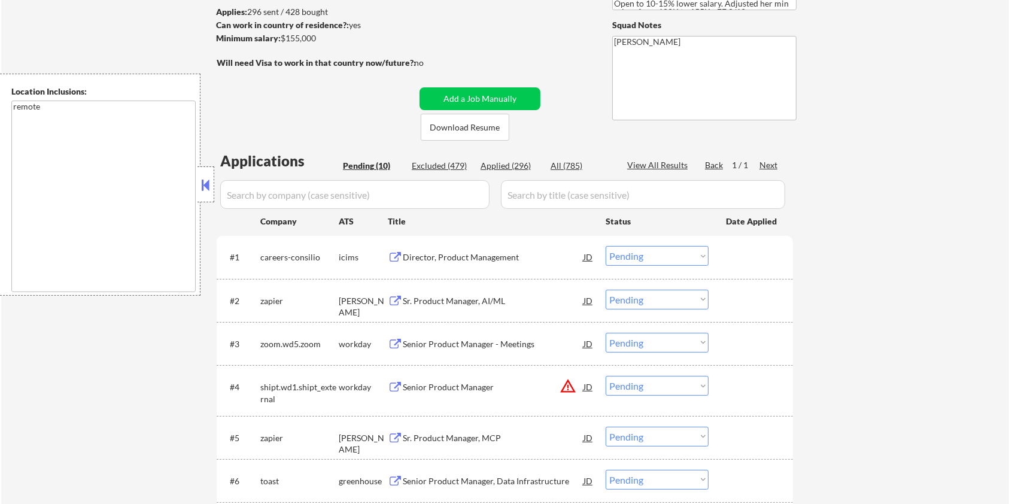
scroll to position [0, 0]
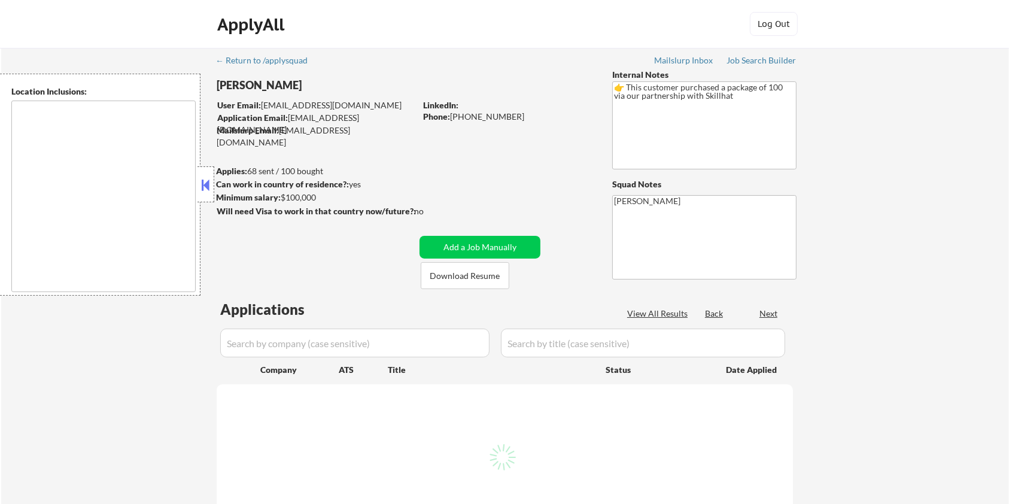
type textarea "Toronto, ON Mississauga, ON Brampton, ON Markham, ON Vaughan, ON Richmond Hill,…"
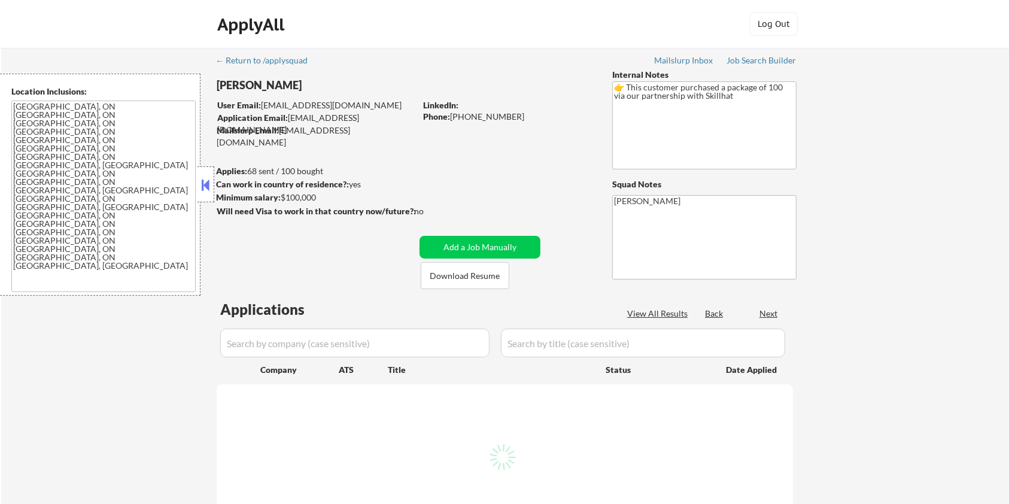
select select ""pending""
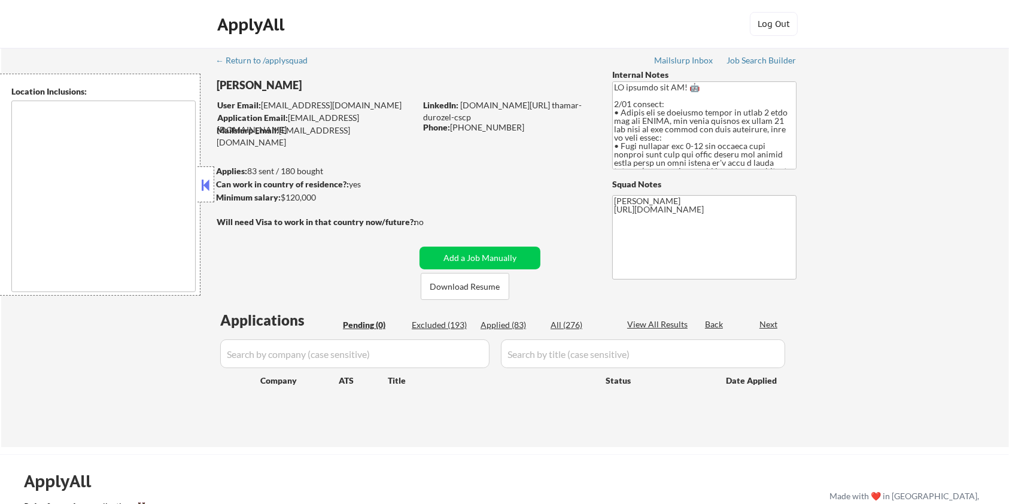
type textarea "[GEOGRAPHIC_DATA], [GEOGRAPHIC_DATA] [GEOGRAPHIC_DATA], [GEOGRAPHIC_DATA] [GEOG…"
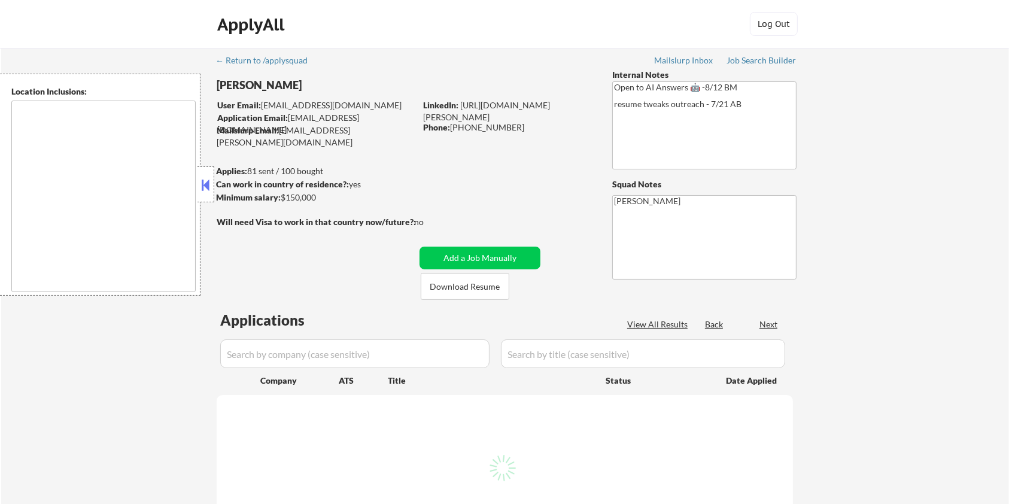
select select ""pending""
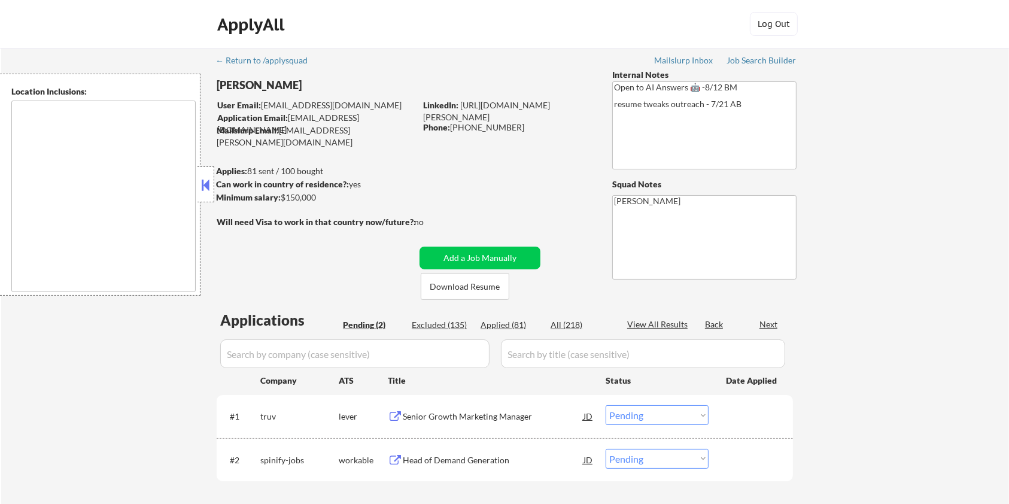
type textarea "remote"
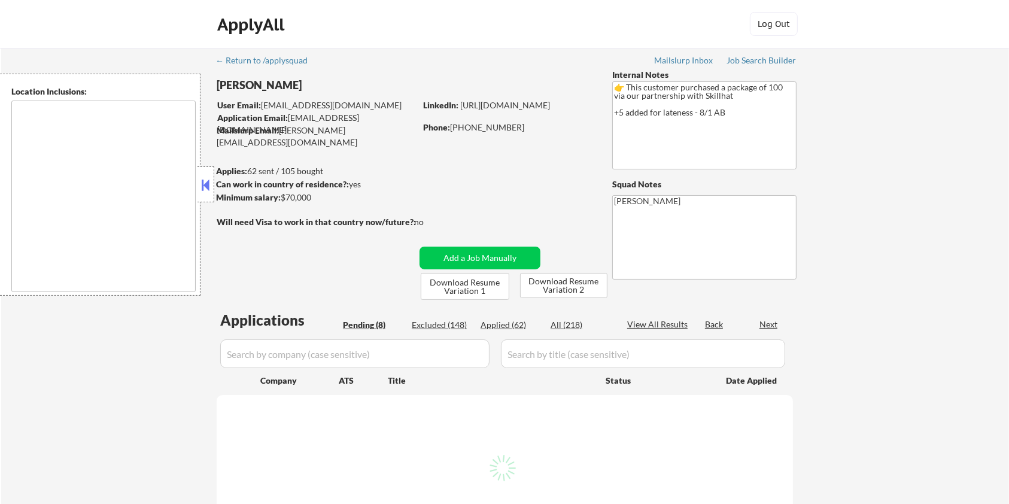
type textarea "country:CA"
select select ""pending""
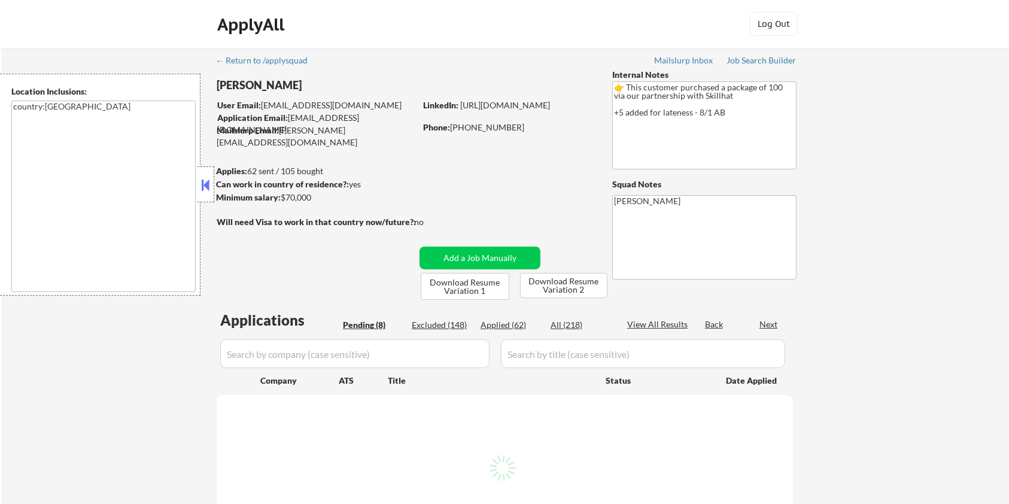
select select ""pending""
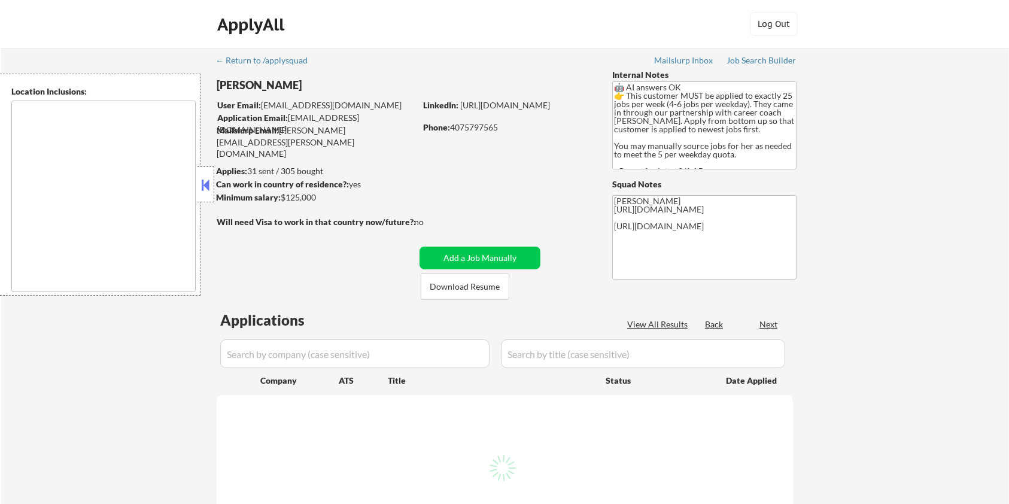
select select ""pending""
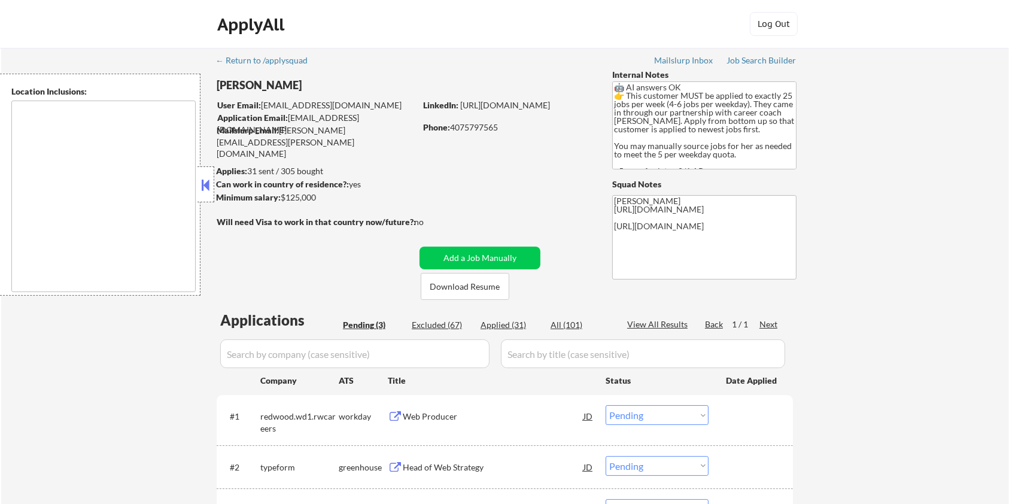
type textarea "[GEOGRAPHIC_DATA], [GEOGRAPHIC_DATA] [GEOGRAPHIC_DATA], [GEOGRAPHIC_DATA] [GEOG…"
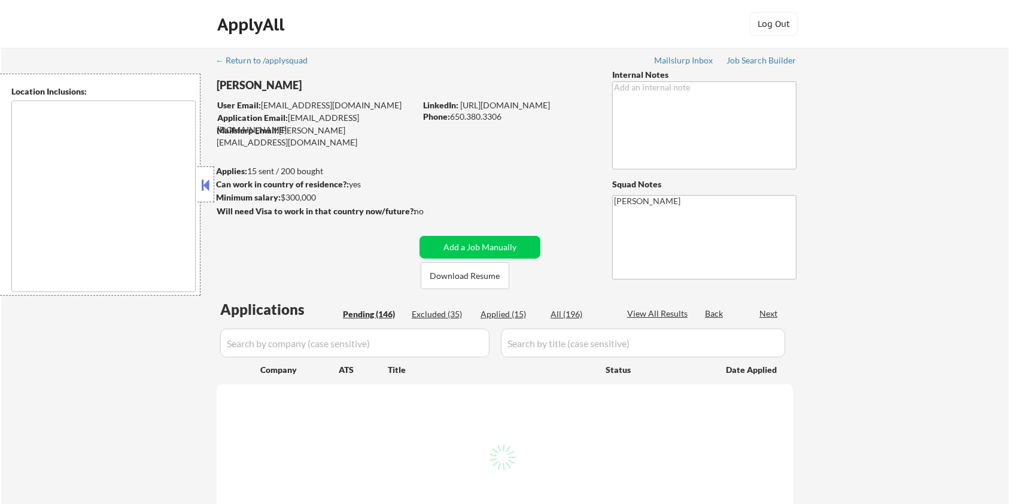
type textarea "[GEOGRAPHIC_DATA], [GEOGRAPHIC_DATA] [GEOGRAPHIC_DATA], [GEOGRAPHIC_DATA] [GEOG…"
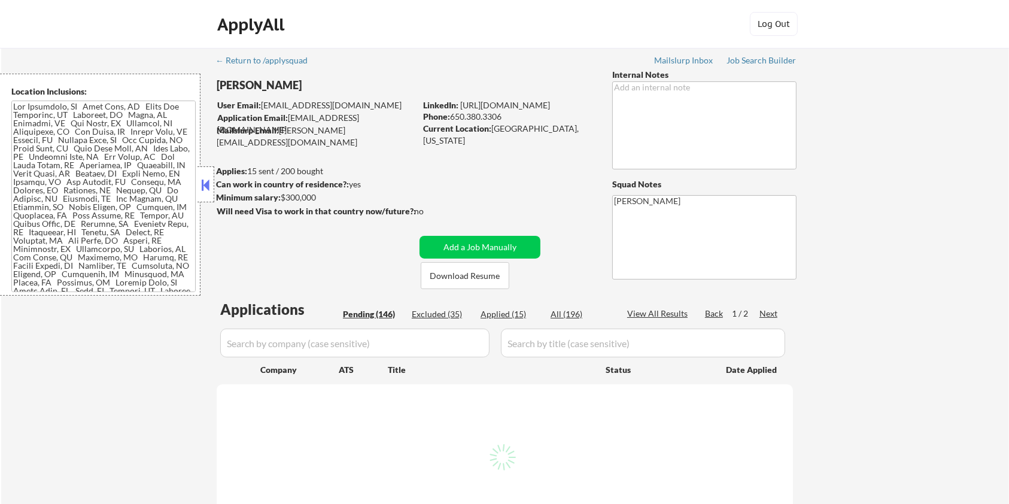
select select ""pending""
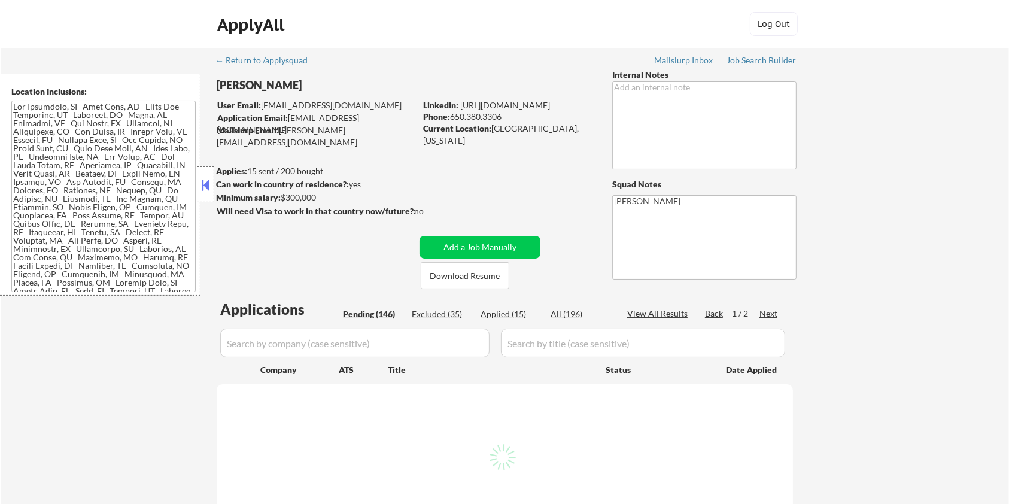
select select ""pending""
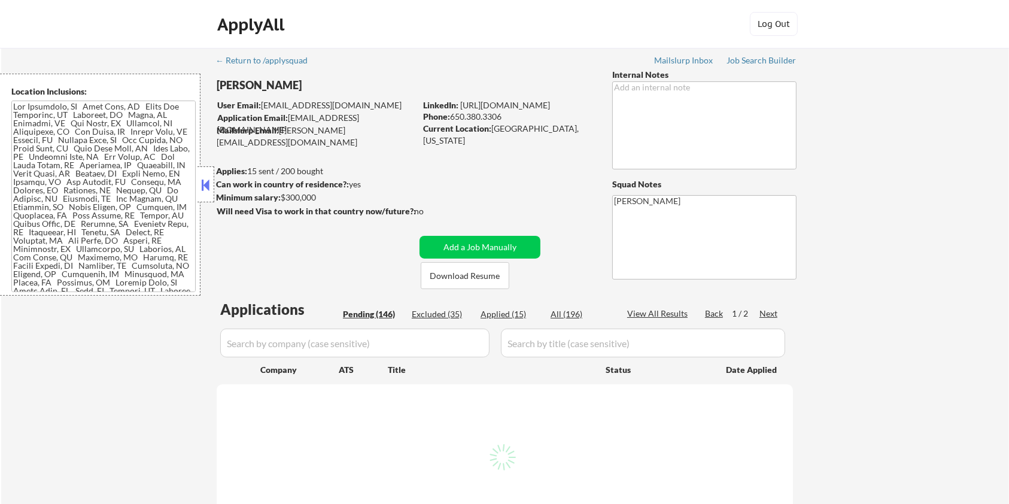
select select ""pending""
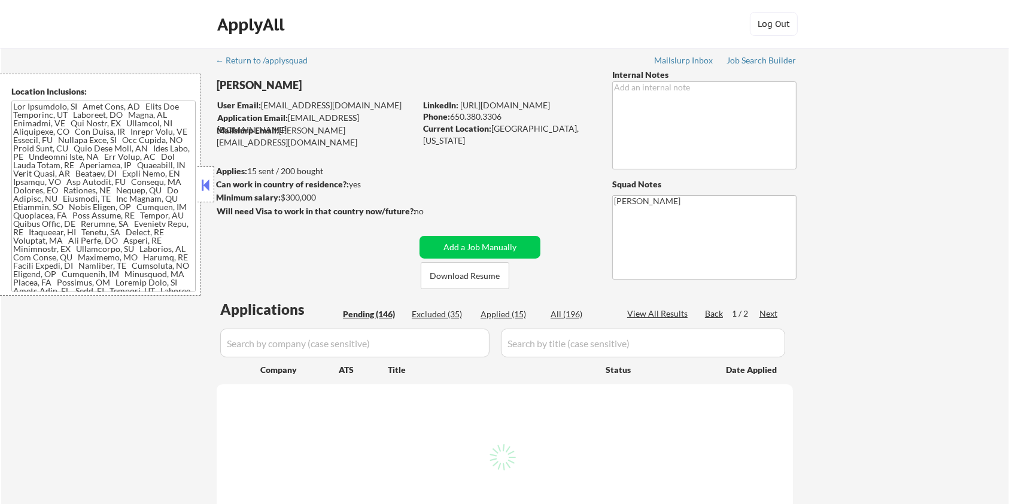
select select ""pending""
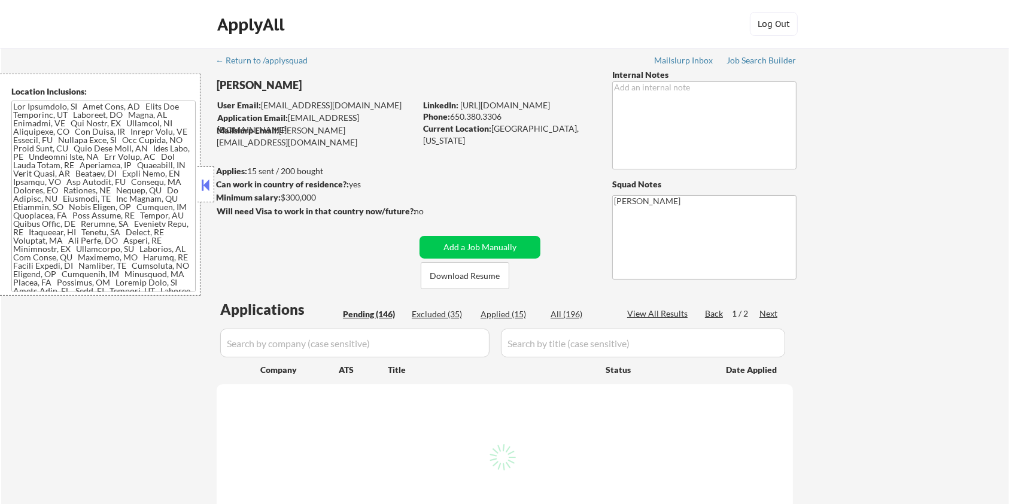
select select ""pending""
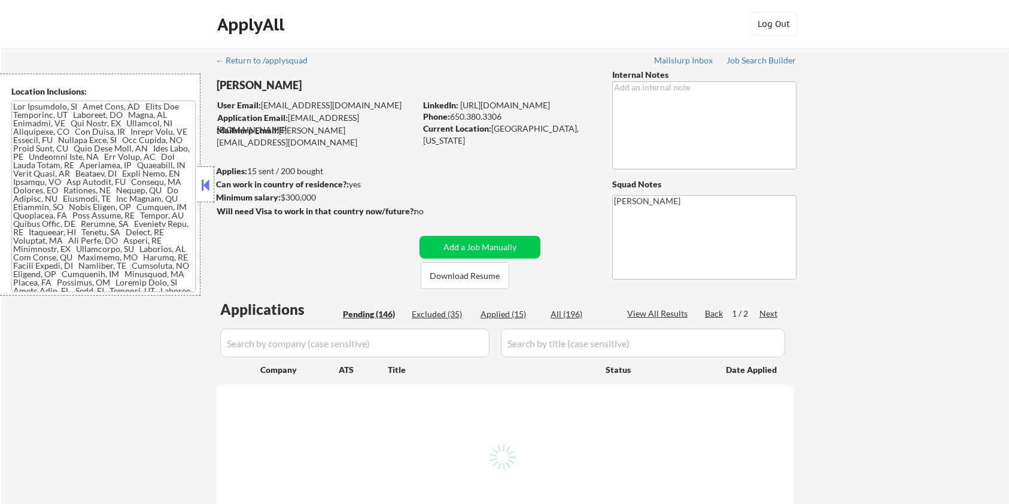
select select ""pending""
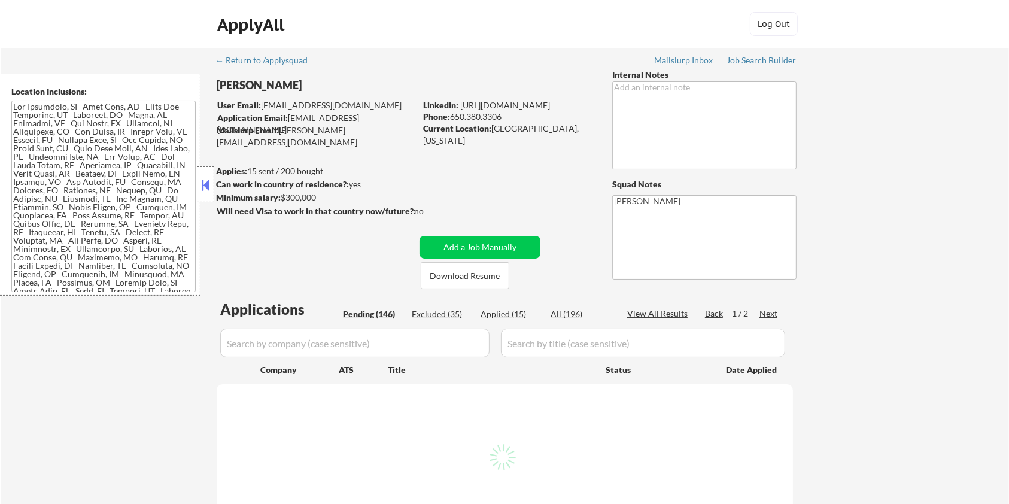
select select ""pending""
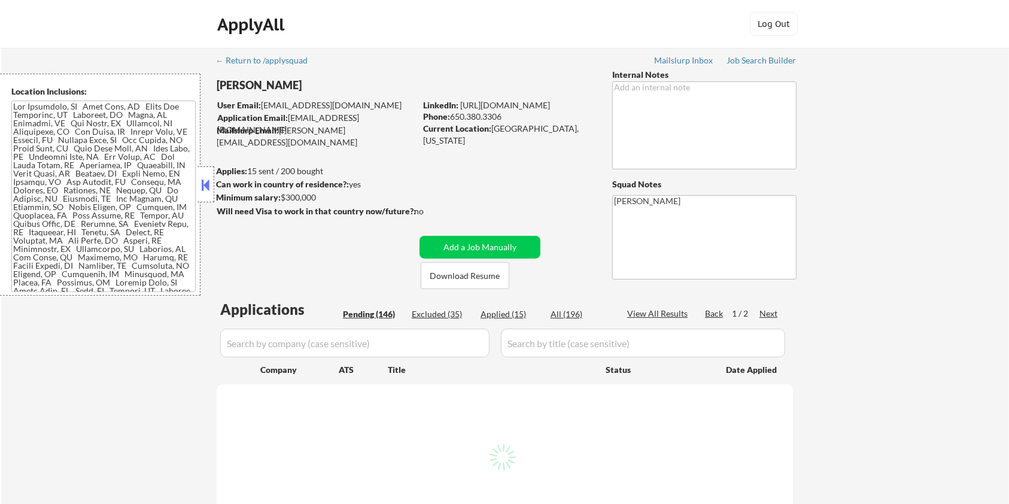
select select ""pending""
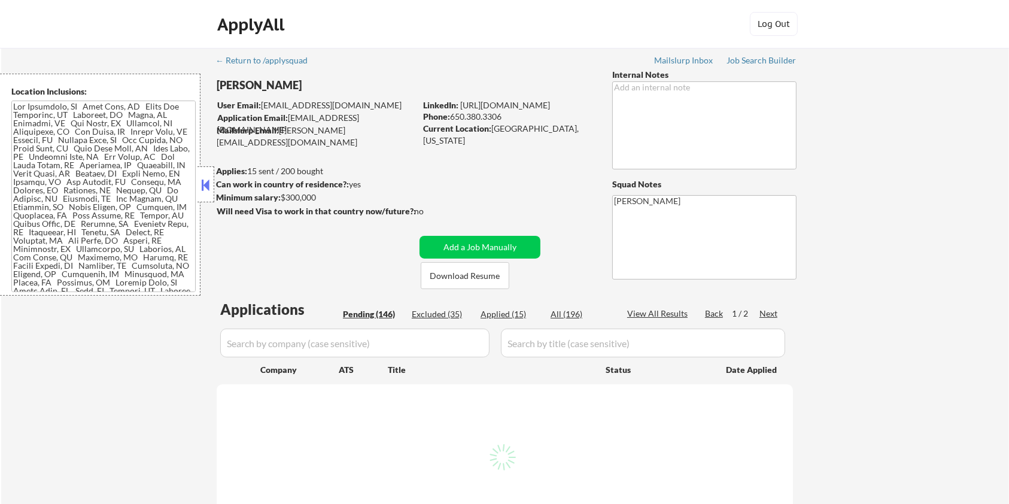
select select ""pending""
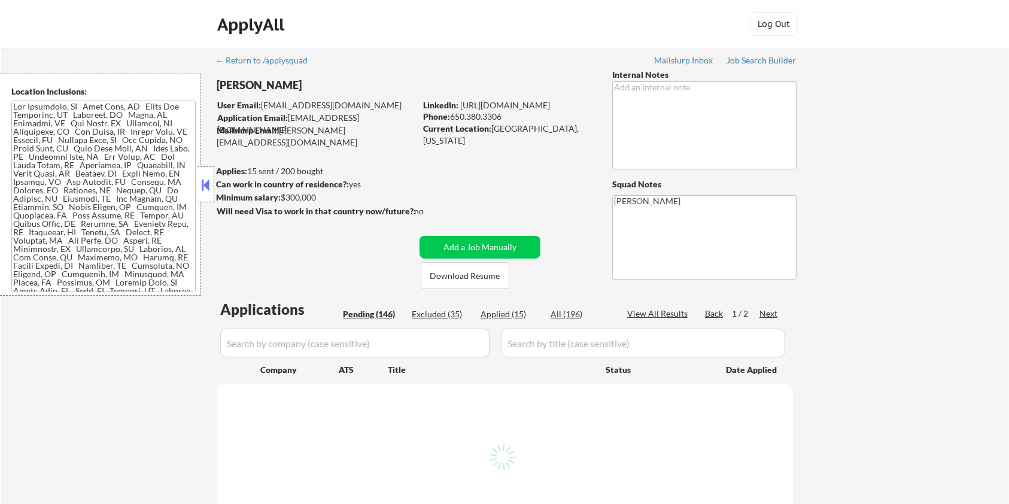
select select ""pending""
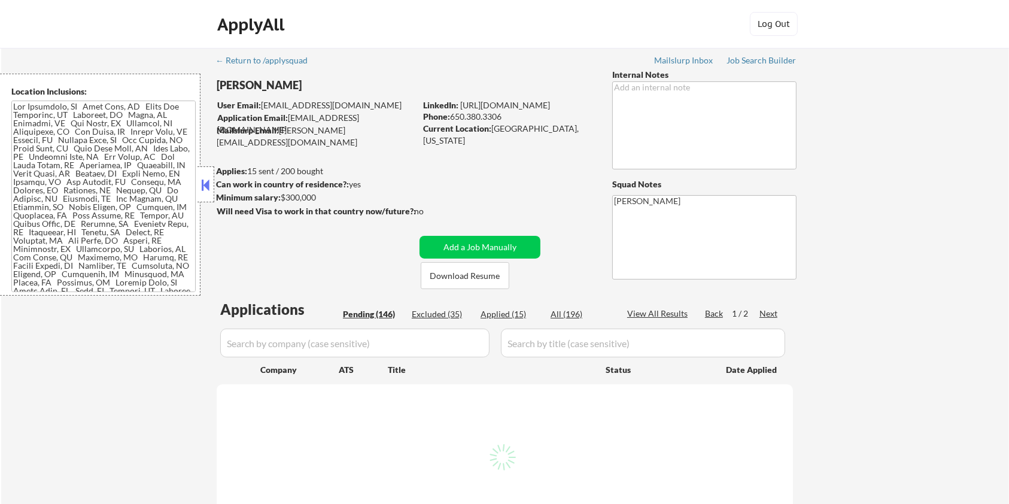
select select ""pending""
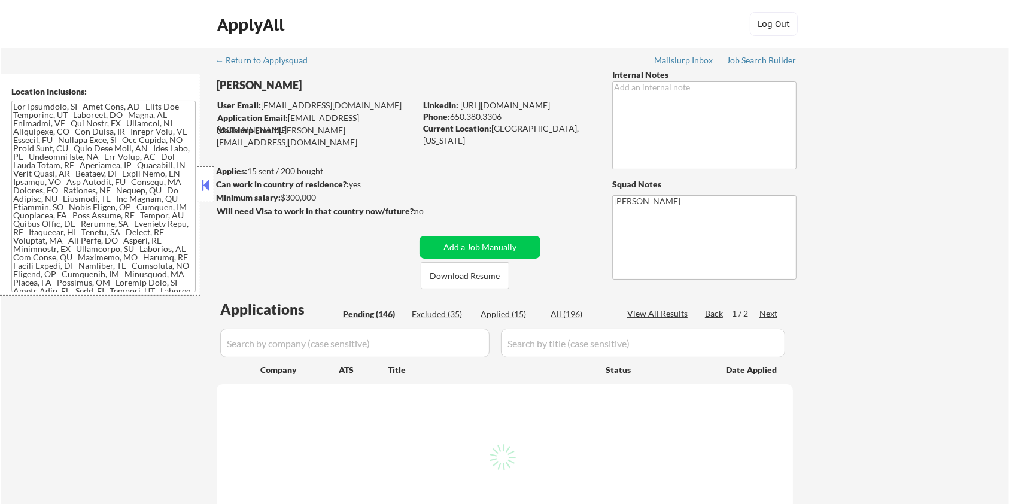
select select ""pending""
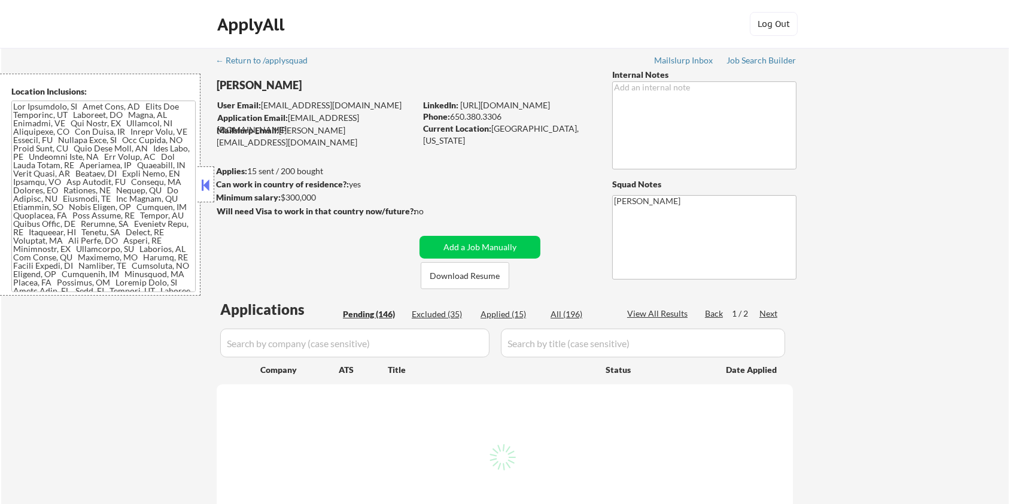
select select ""pending""
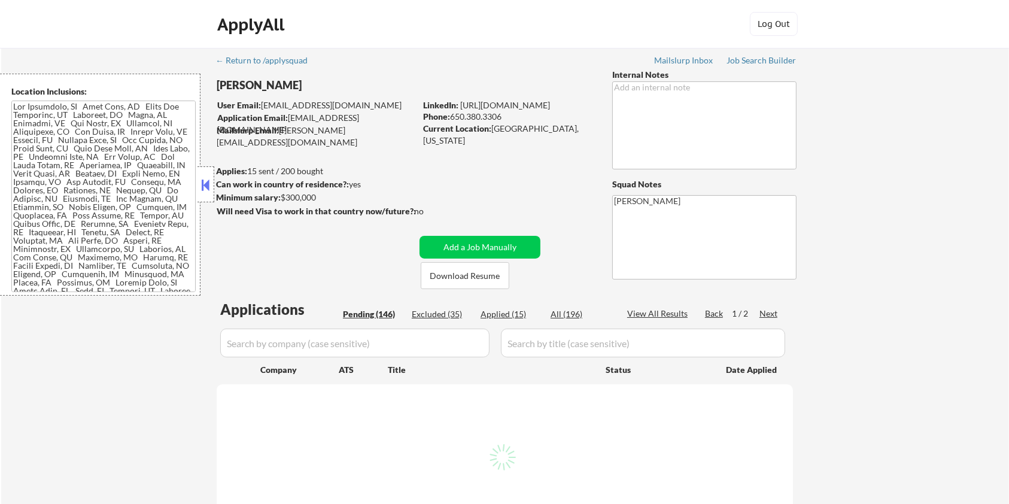
select select ""pending""
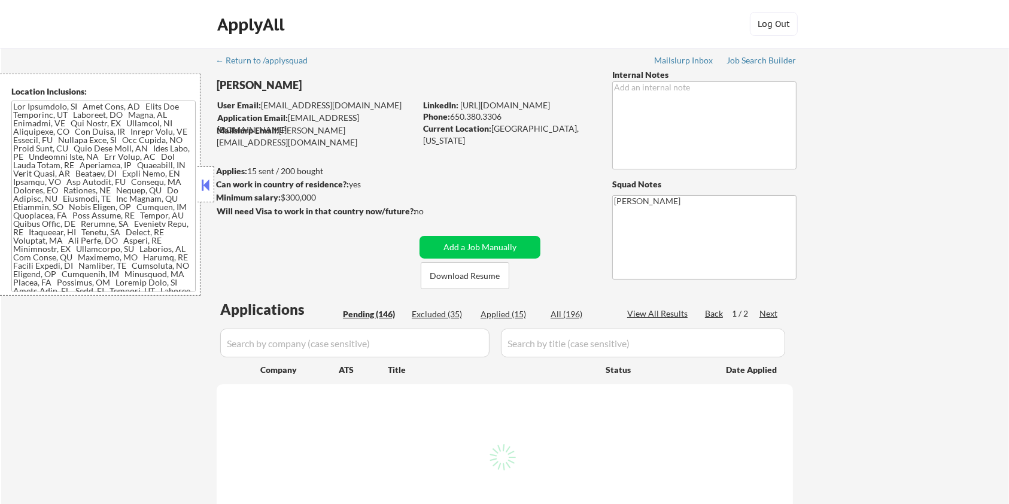
select select ""pending""
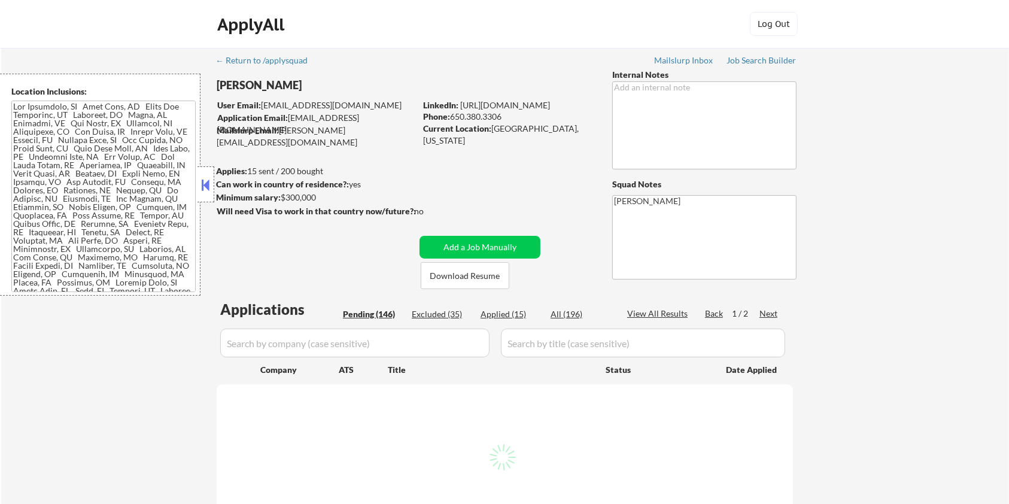
select select ""pending""
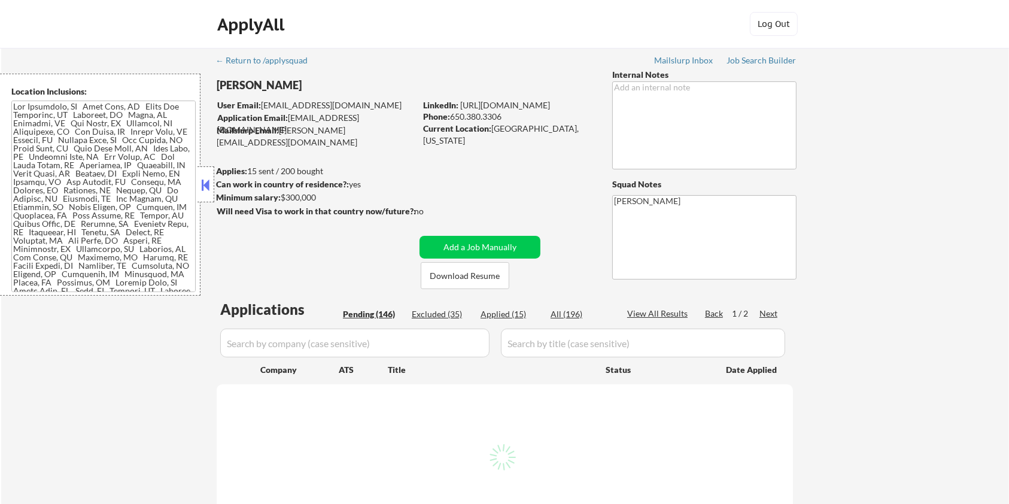
select select ""pending""
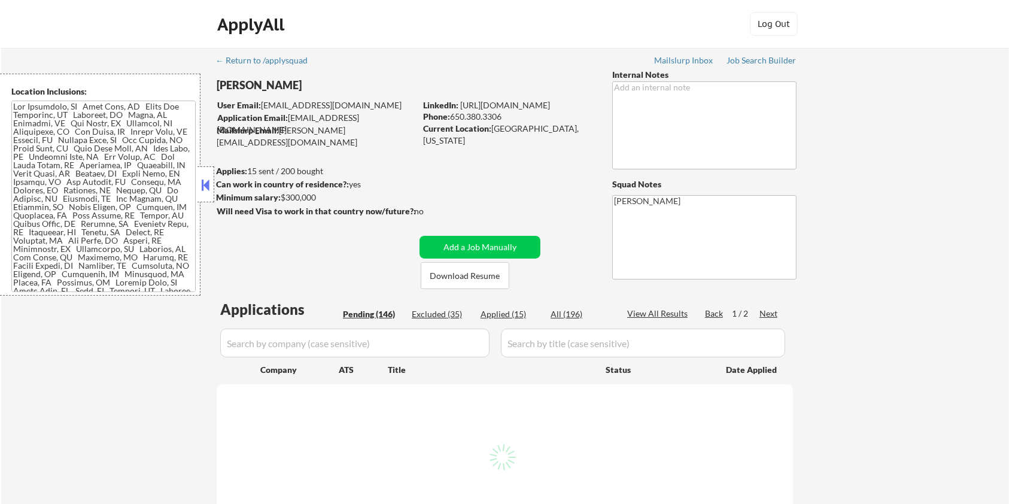
select select ""pending""
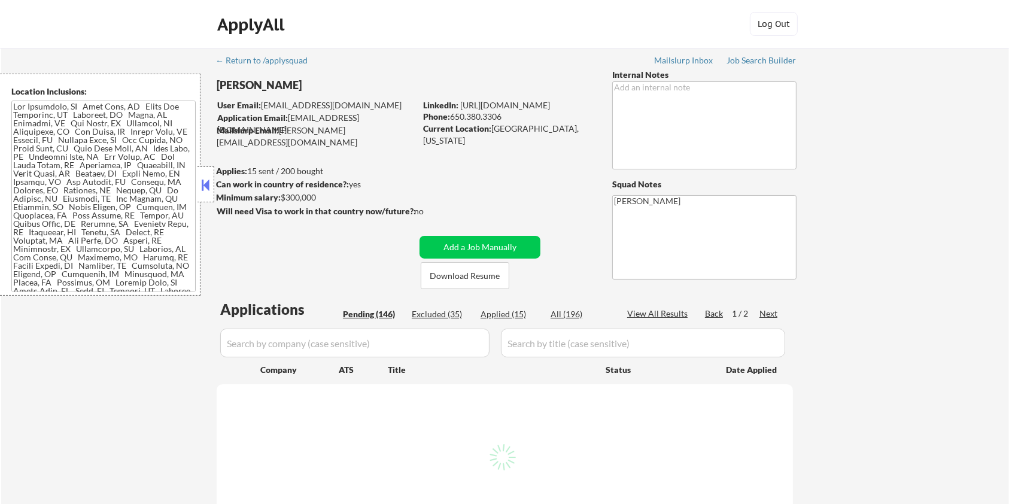
select select ""pending""
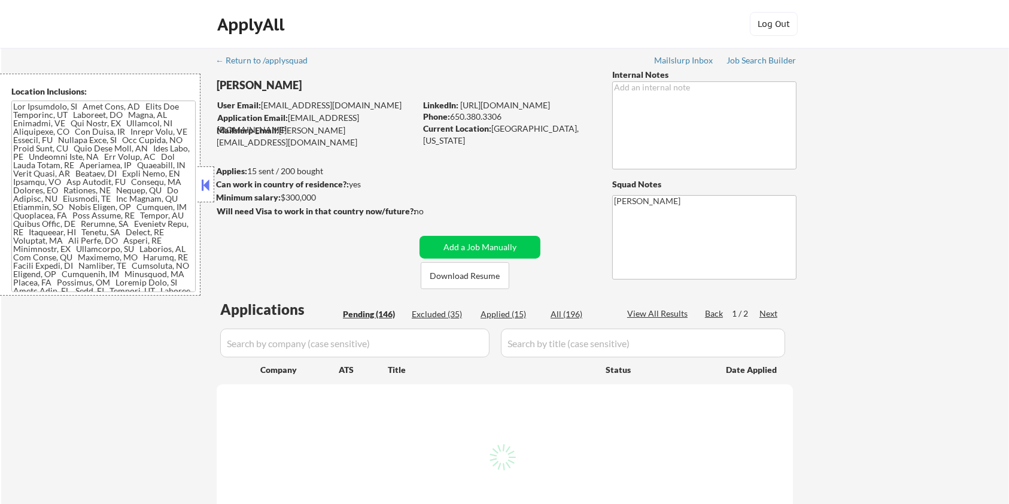
select select ""pending""
